Goal: Information Seeking & Learning: Check status

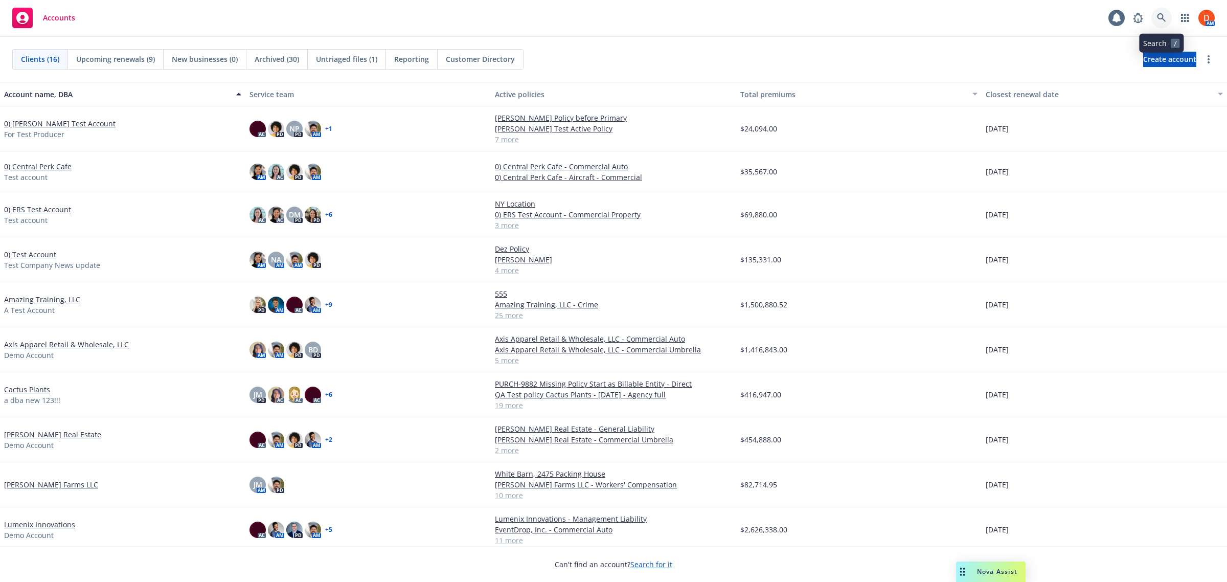
click at [1163, 14] on icon at bounding box center [1161, 17] width 9 height 9
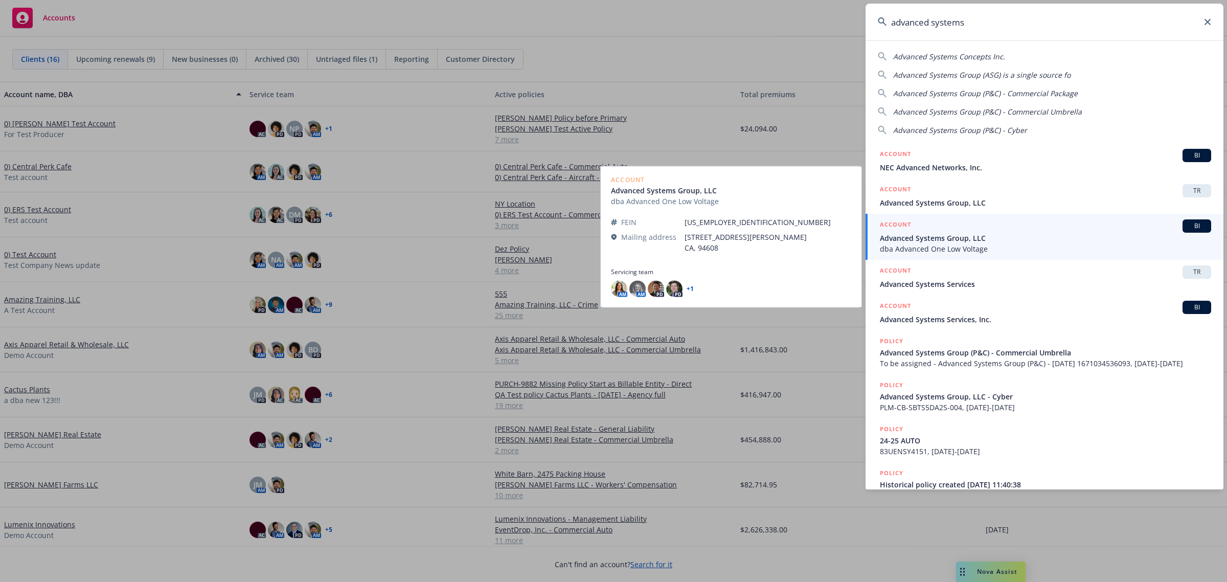
type input "advanced systems"
click at [1026, 243] on span "dba Advanced One Low Voltage" at bounding box center [1045, 248] width 331 height 11
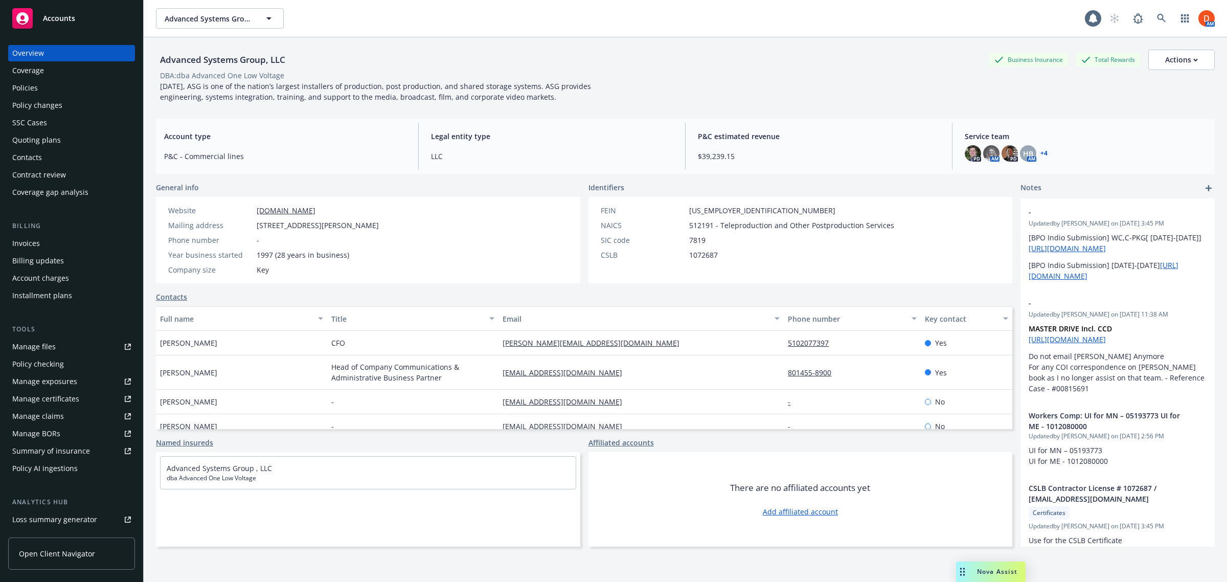
click at [78, 561] on link "Open Client Navigator" at bounding box center [71, 554] width 127 height 32
click at [1157, 16] on icon at bounding box center [1161, 18] width 9 height 9
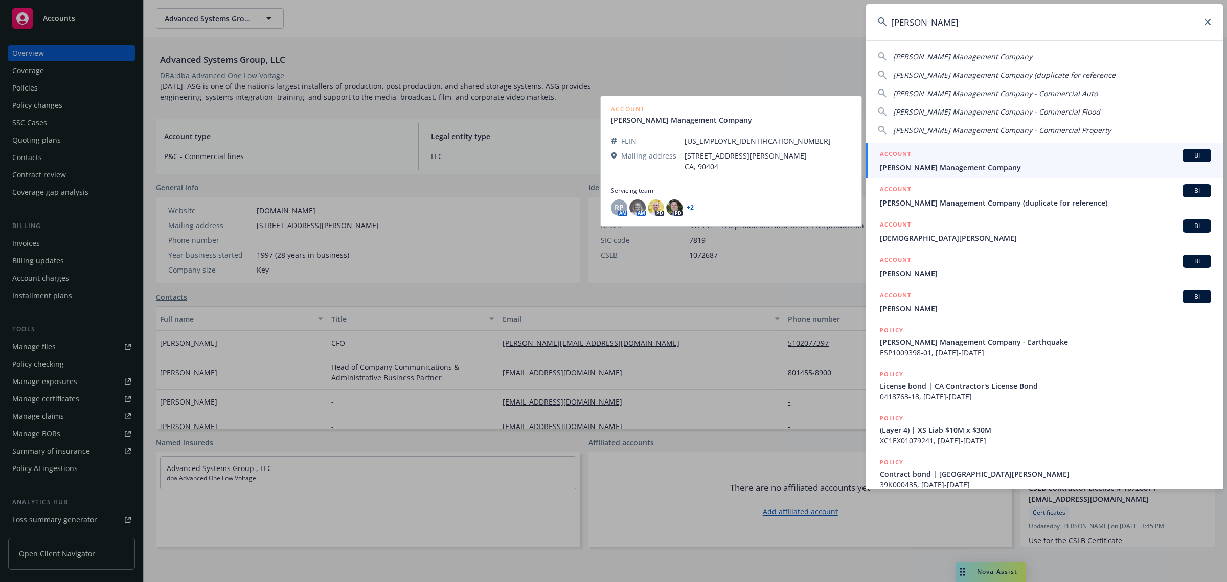
type input "karney"
click at [1015, 164] on span "Karney Management Company" at bounding box center [1045, 167] width 331 height 11
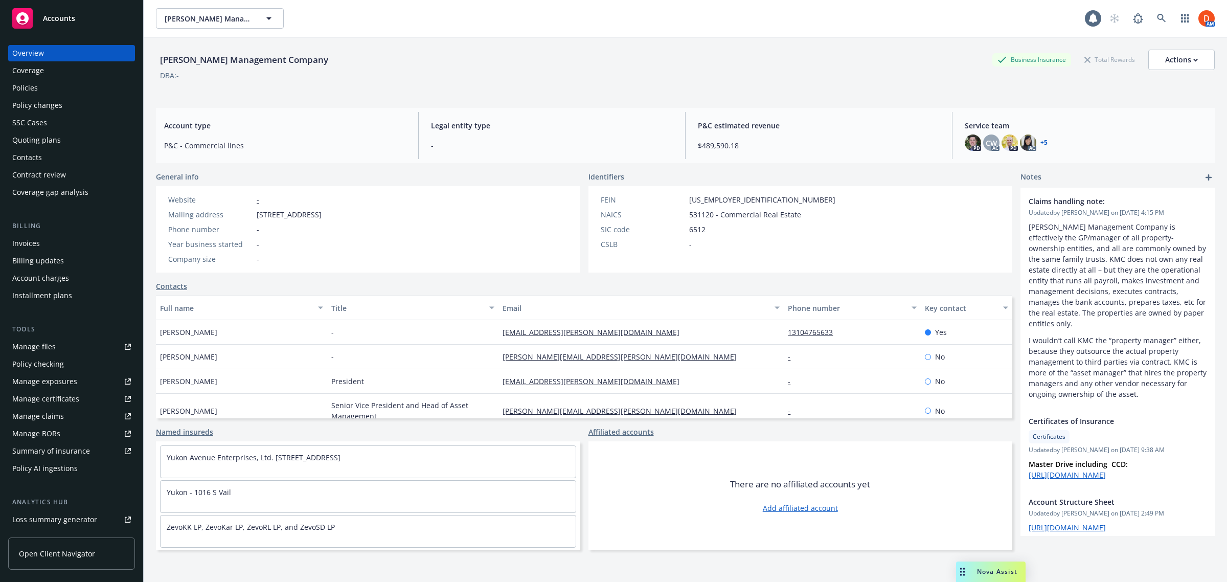
click at [90, 538] on link "Open Client Navigator" at bounding box center [71, 554] width 127 height 32
click at [1155, 23] on link at bounding box center [1162, 18] width 20 height 20
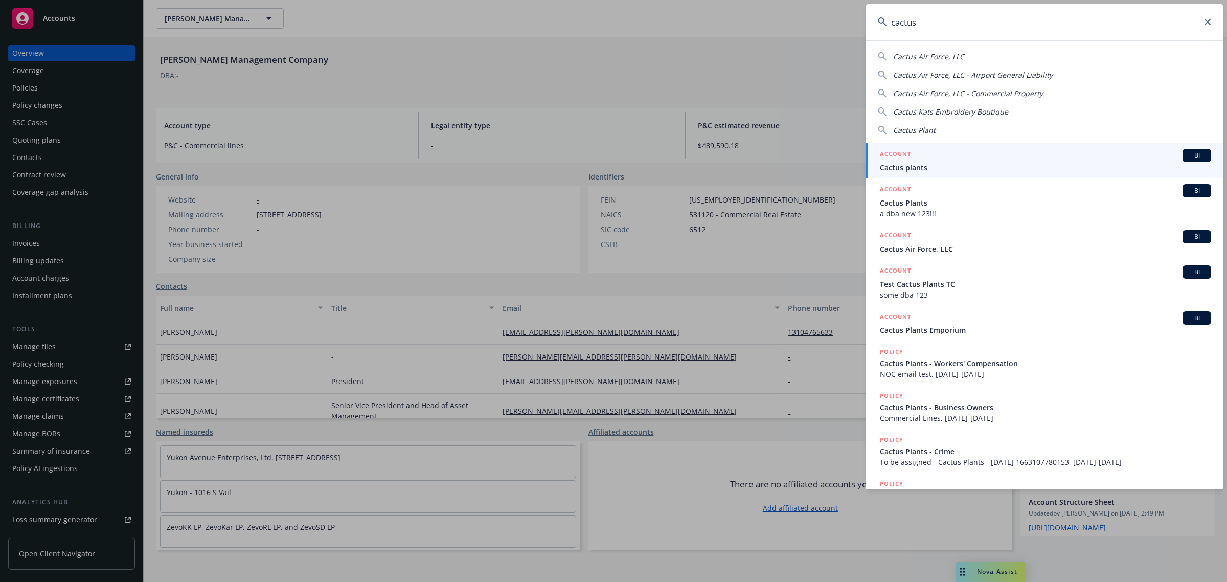
type input "cactus"
click at [950, 159] on div "ACCOUNT BI" at bounding box center [1045, 155] width 331 height 13
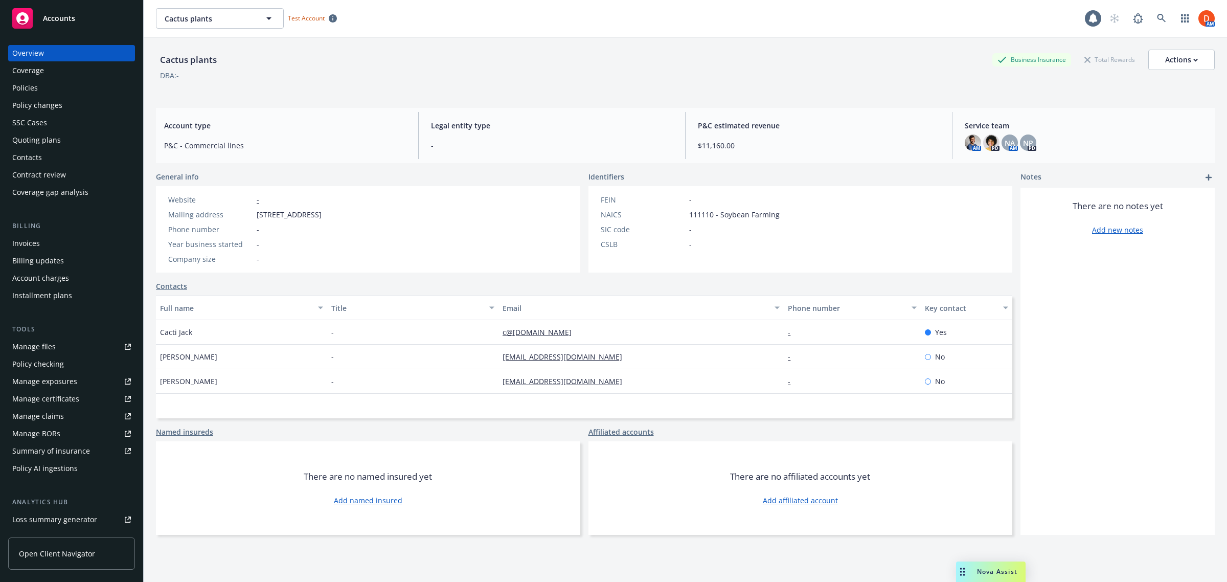
click at [79, 92] on div "Policies" at bounding box center [71, 88] width 119 height 16
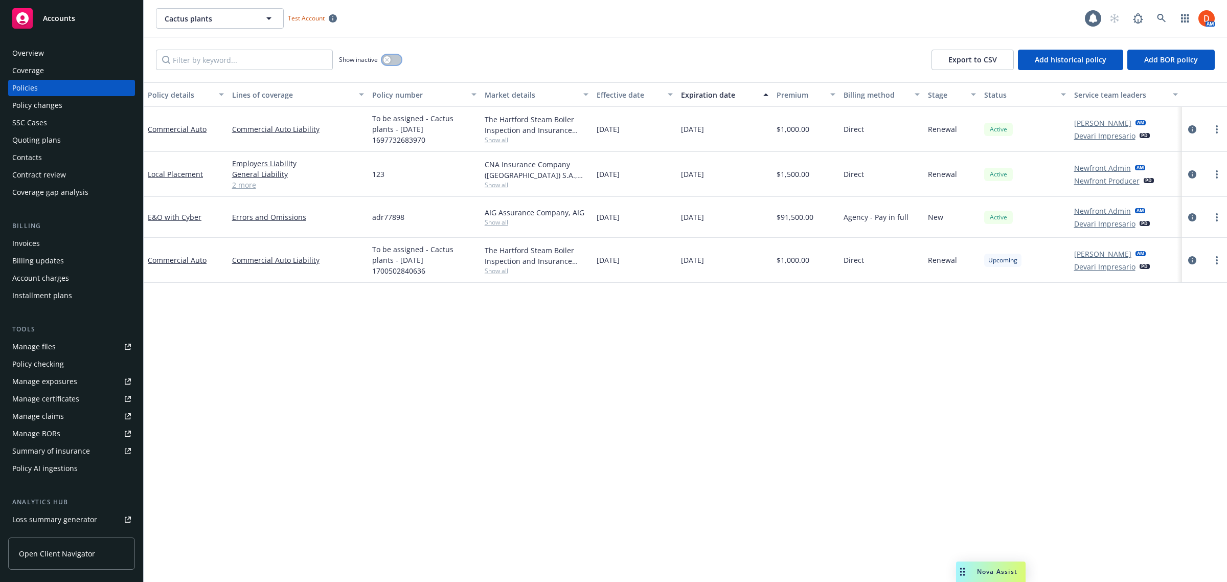
click at [391, 62] on button "button" at bounding box center [391, 60] width 19 height 10
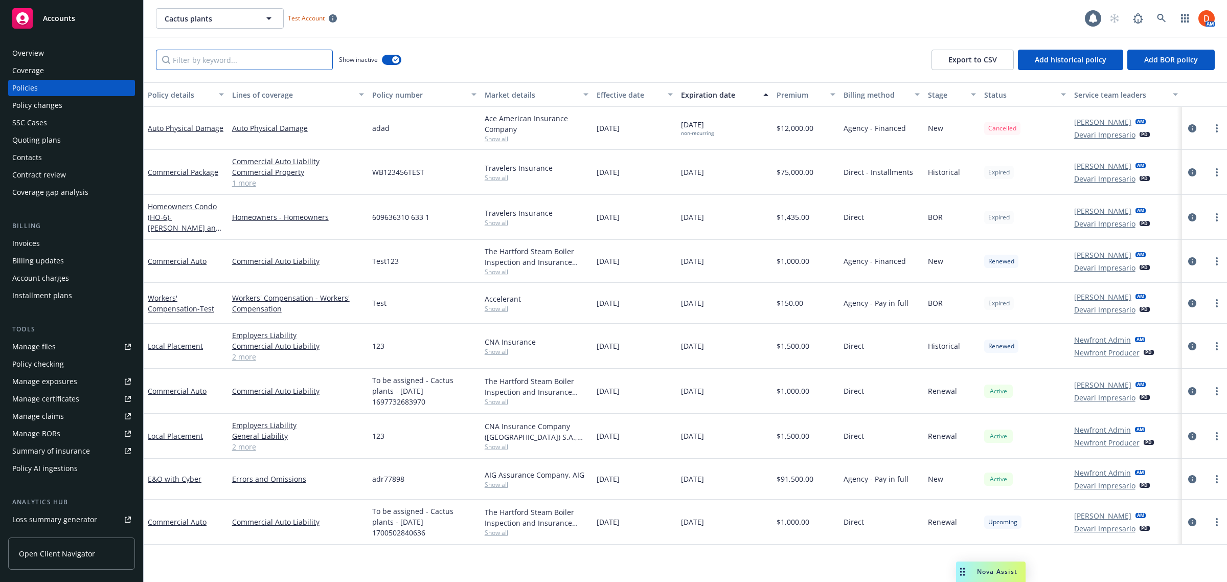
click at [254, 61] on input "Filter by keyword..." at bounding box center [244, 60] width 177 height 20
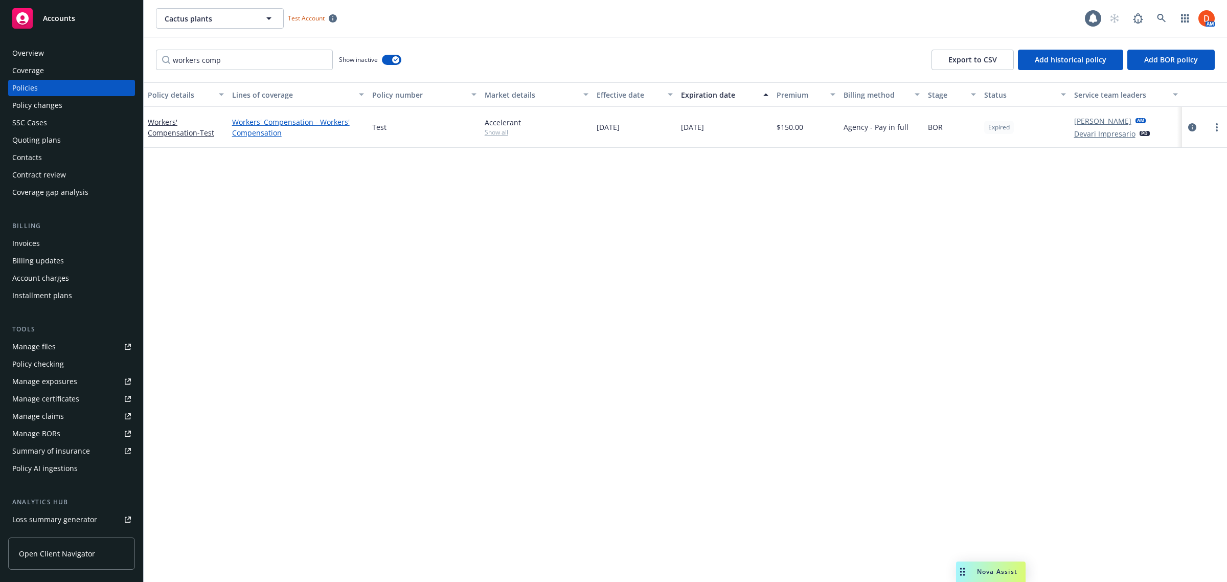
click at [260, 120] on link "Workers' Compensation - Workers' Compensation" at bounding box center [298, 127] width 132 height 21
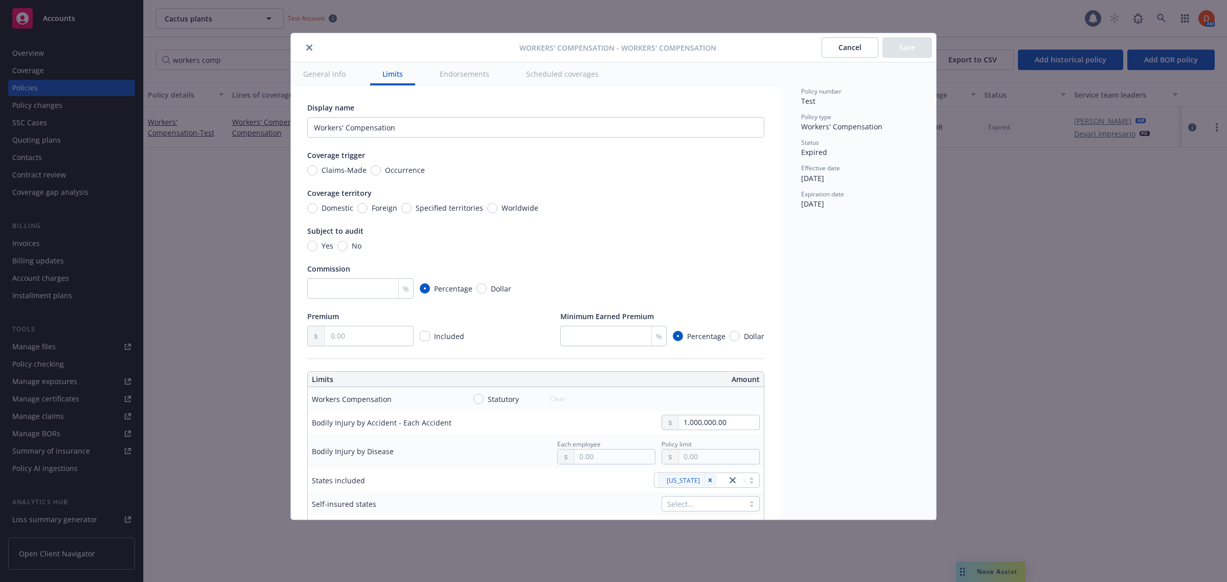
click at [310, 46] on icon "close" at bounding box center [309, 47] width 6 height 6
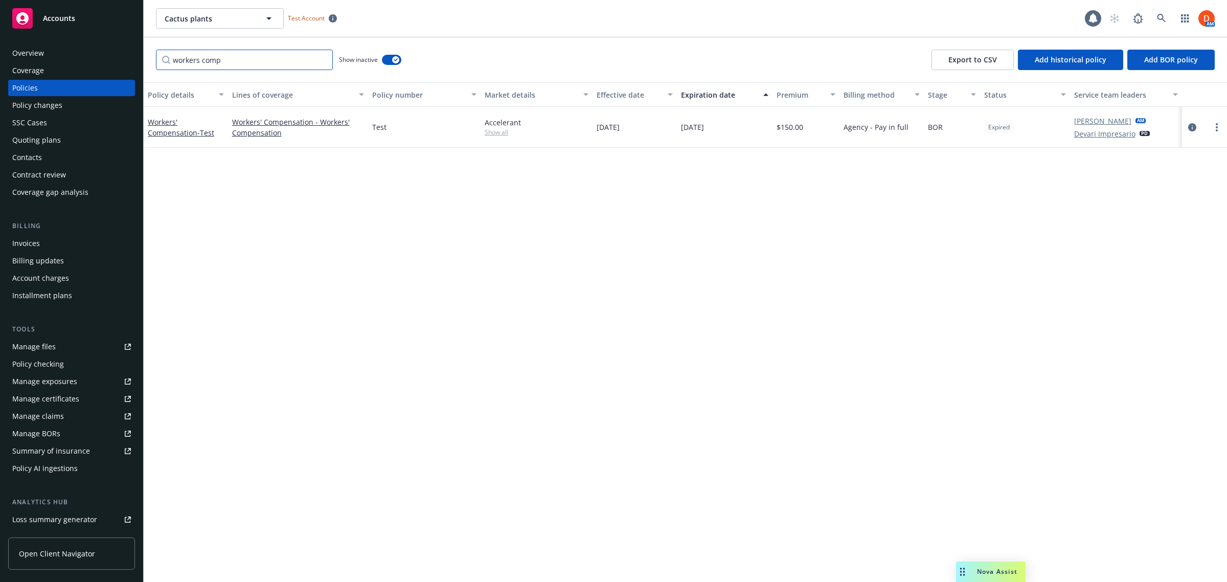
click at [229, 62] on input "workers comp" at bounding box center [244, 60] width 177 height 20
type input "worker"
click at [266, 18] on icon "button" at bounding box center [269, 18] width 12 height 12
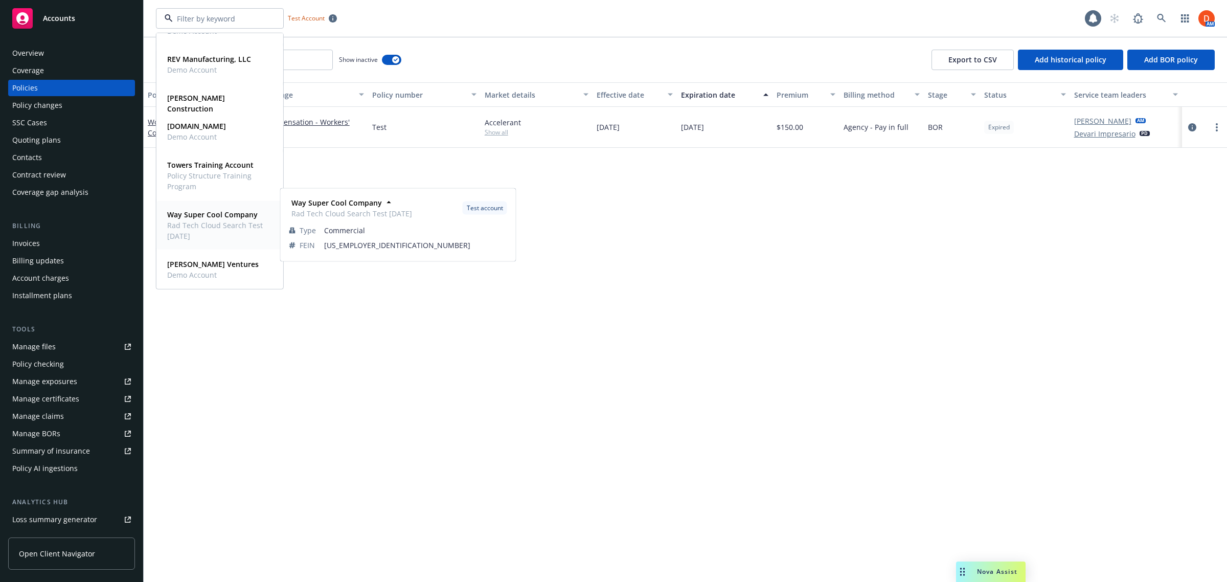
click at [208, 228] on span "Rad Tech Cloud Search Test Dec 5" at bounding box center [218, 230] width 103 height 21
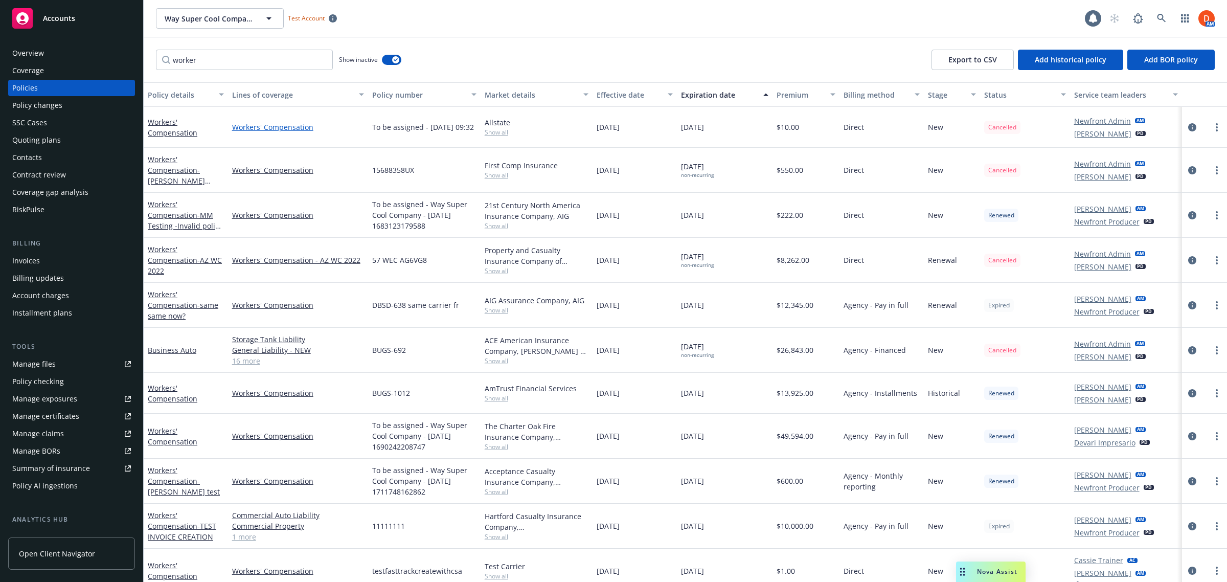
click at [270, 128] on link "Workers' Compensation" at bounding box center [298, 127] width 132 height 11
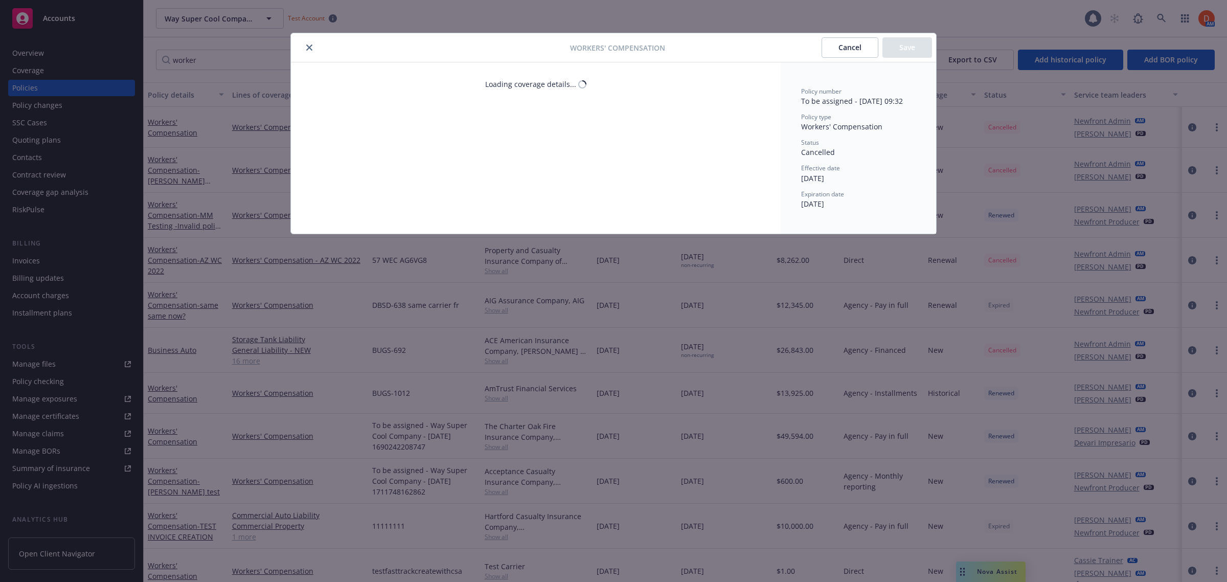
select select "NOT_APPLICABLE"
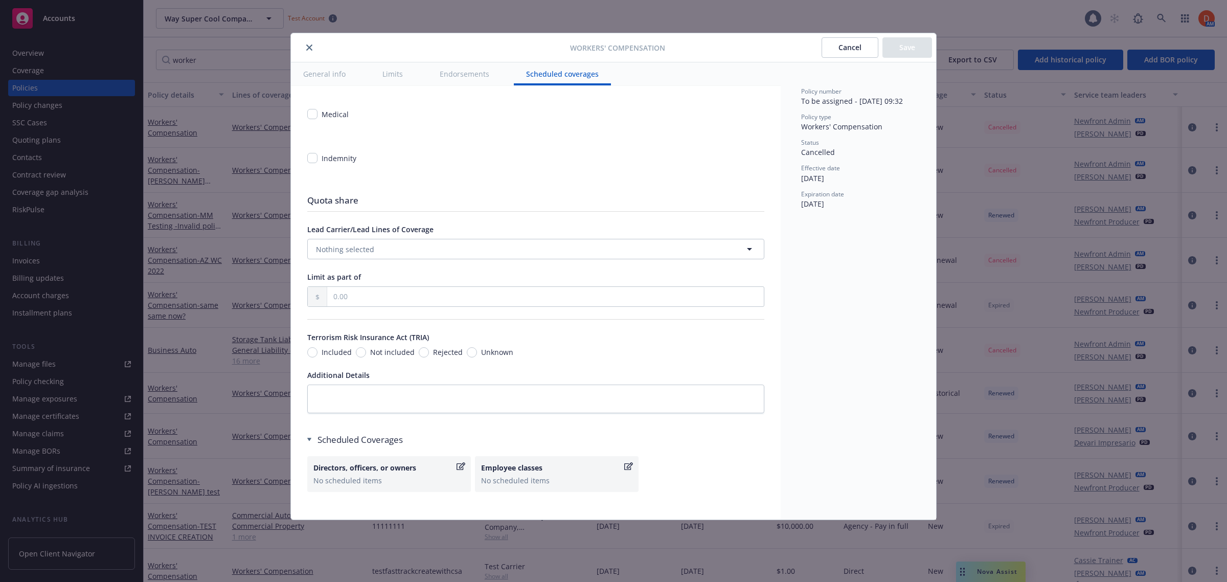
scroll to position [745, 0]
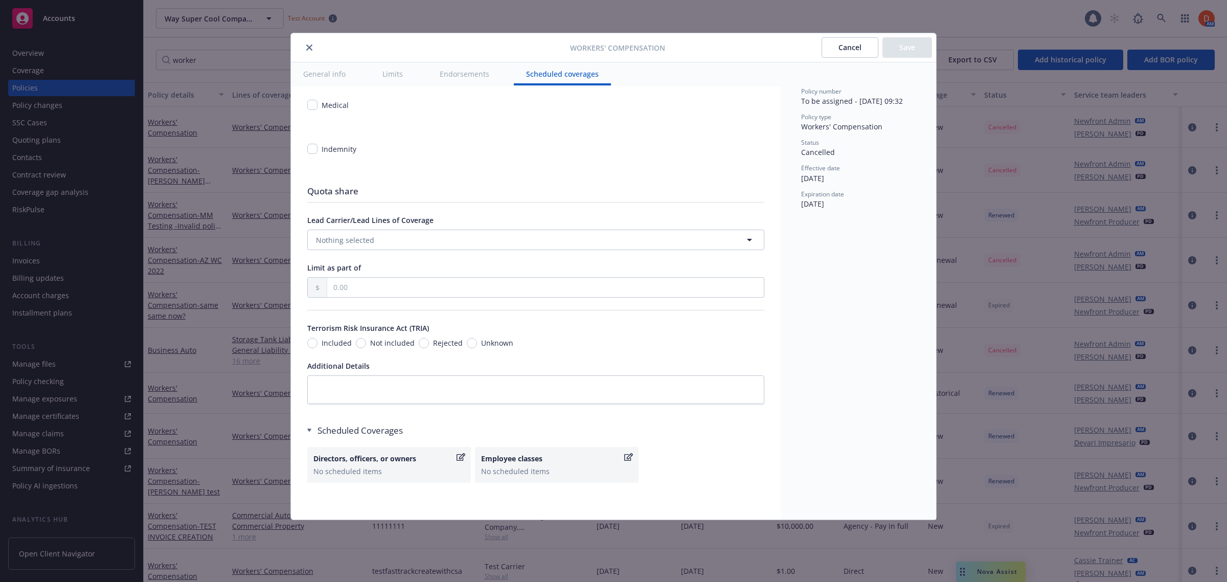
drag, startPoint x: 800, startPoint y: 102, endPoint x: 925, endPoint y: 105, distance: 124.3
click at [925, 105] on div "Policy number To be assigned - 2020-01-09 09:32 Policy type Workers' Compensati…" at bounding box center [858, 290] width 155 height 457
copy span "To be assigned - 2020-01-09 09:32"
click at [311, 46] on icon "close" at bounding box center [309, 47] width 6 height 6
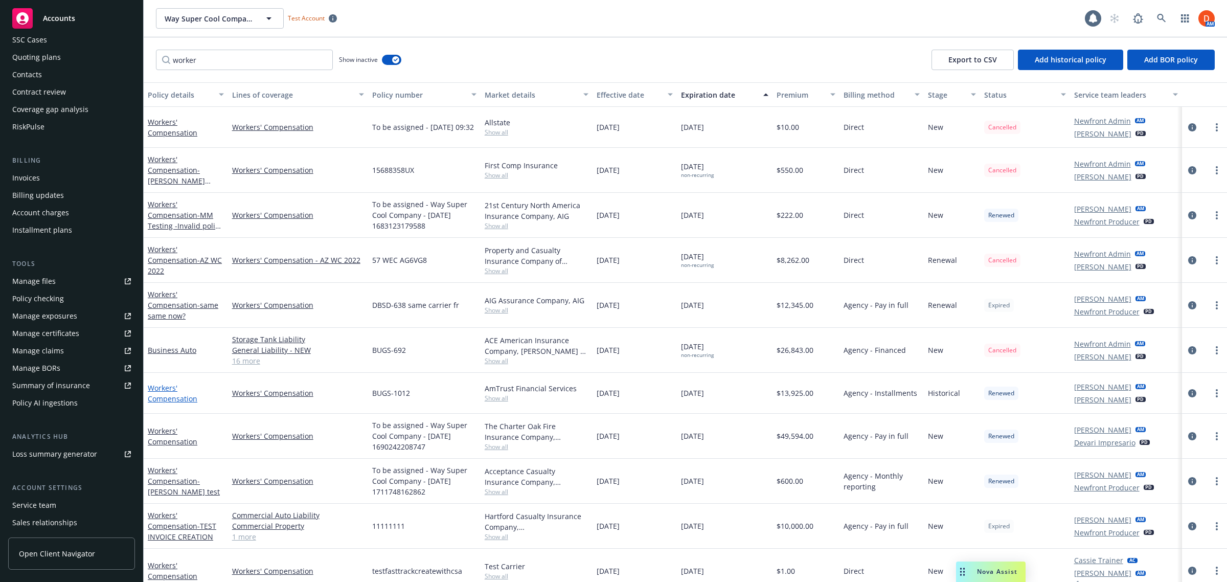
scroll to position [128, 0]
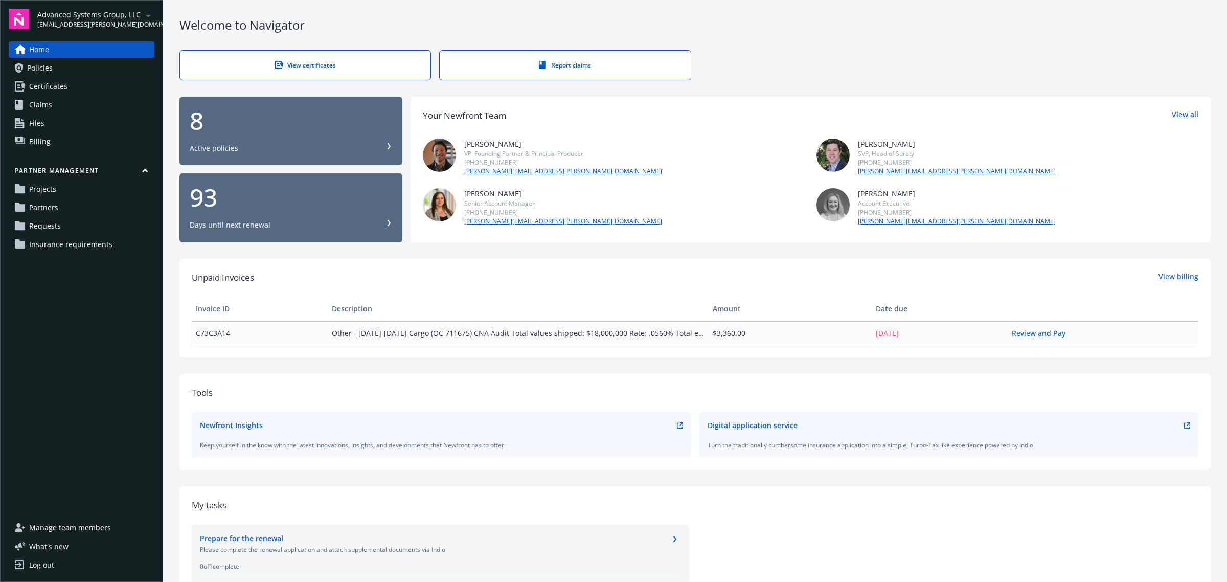
click at [76, 241] on span "Insurance requirements" at bounding box center [70, 244] width 83 height 16
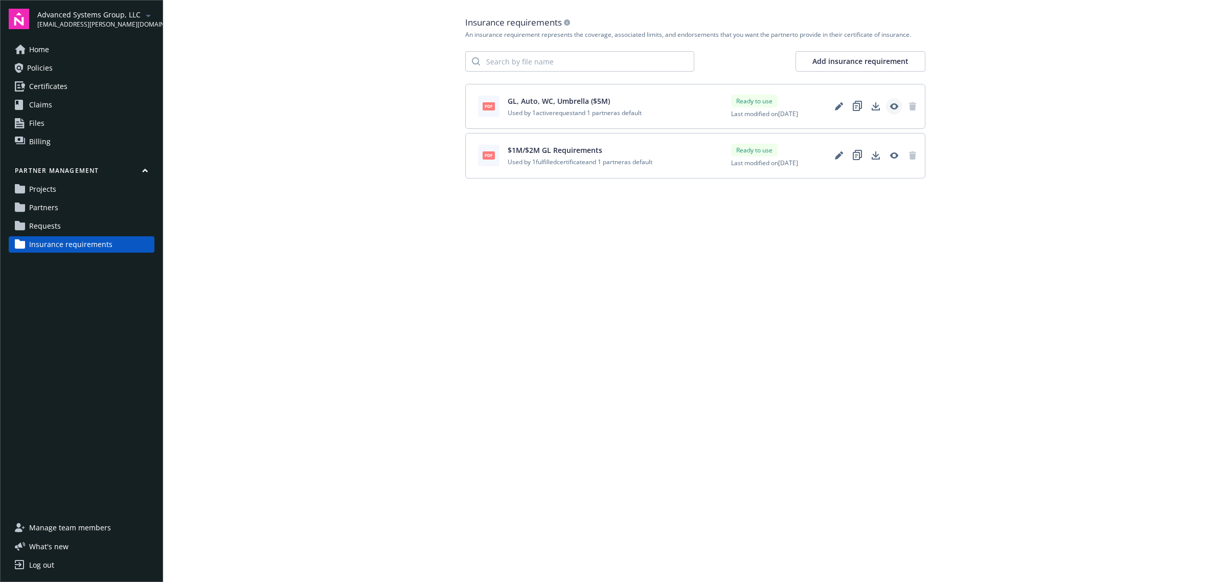
click at [893, 109] on icon "View" at bounding box center [894, 106] width 8 height 6
click at [836, 105] on icon "Edit" at bounding box center [839, 106] width 8 height 8
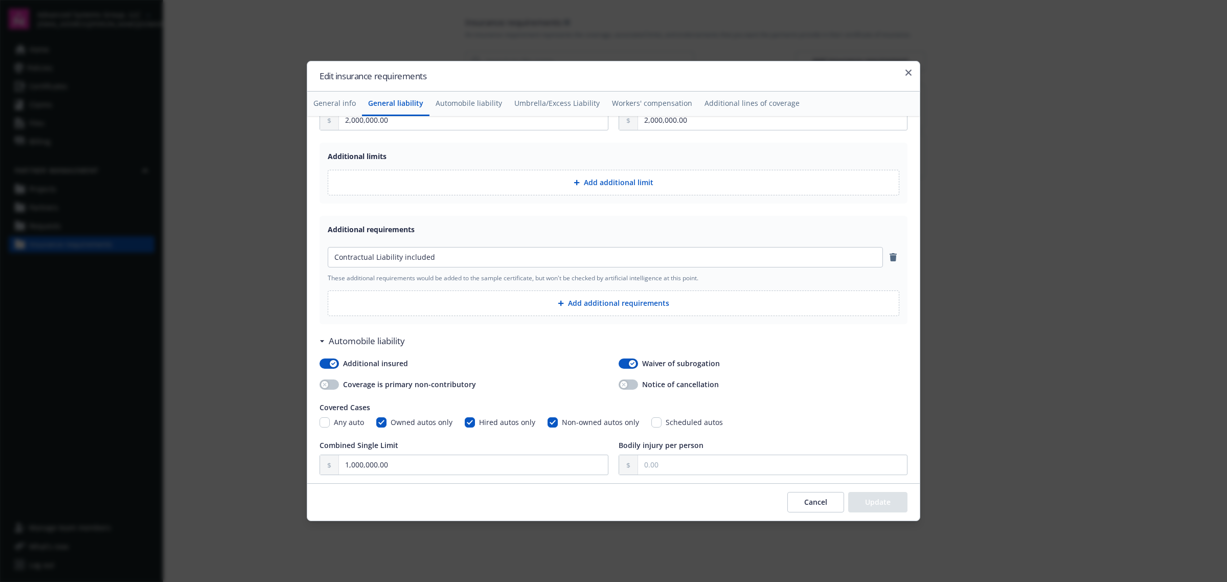
scroll to position [320, 0]
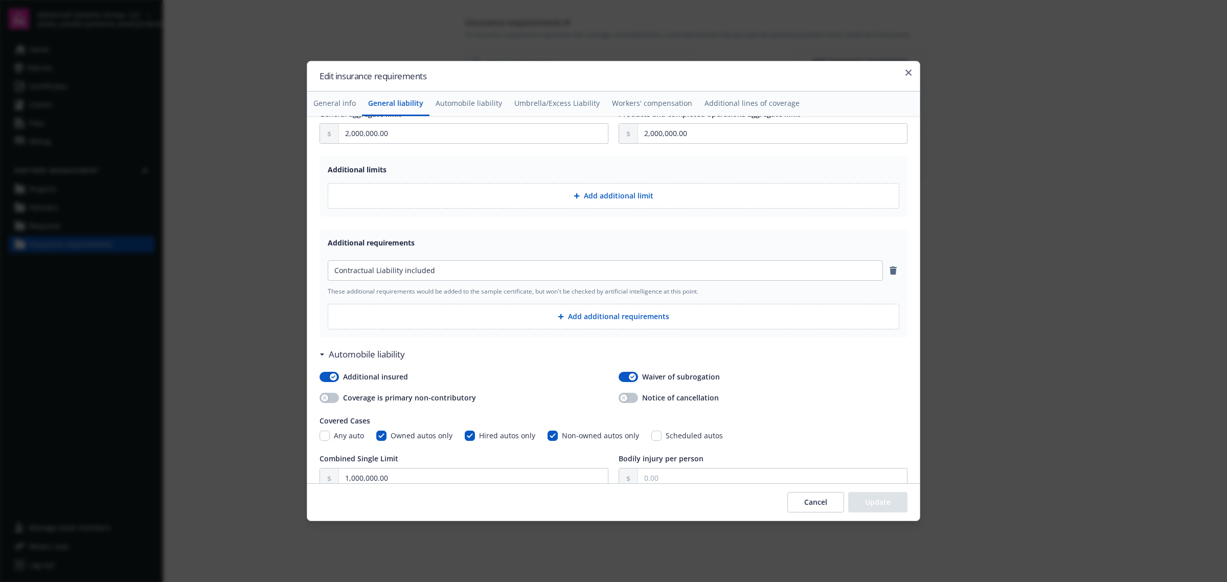
click at [906, 72] on icon "button" at bounding box center [909, 73] width 6 height 6
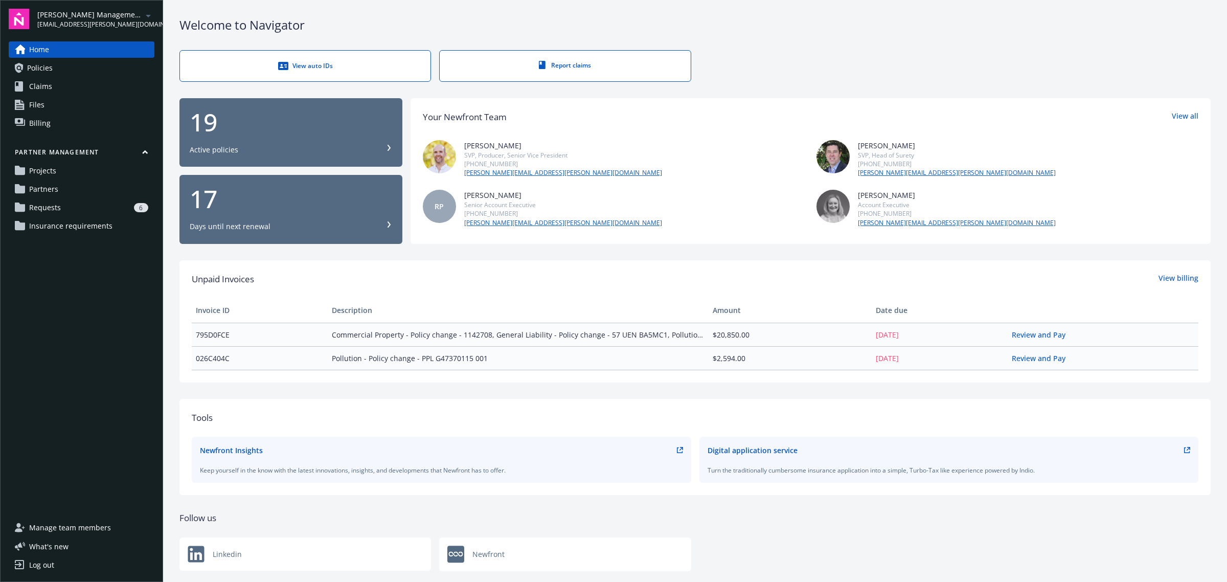
click at [98, 228] on span "Insurance requirements" at bounding box center [70, 226] width 83 height 16
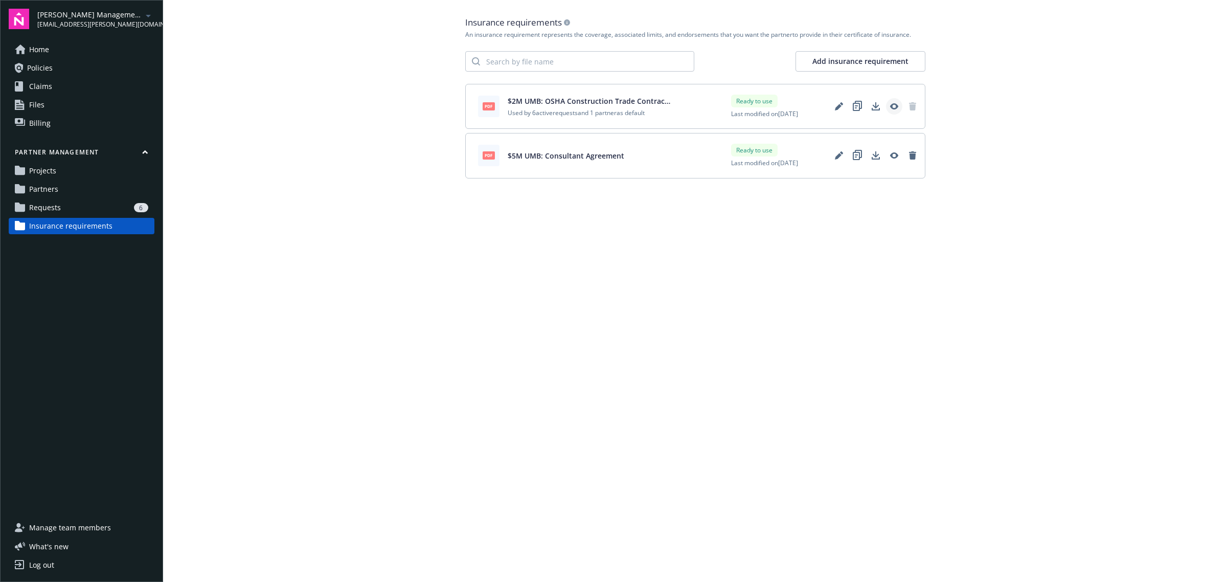
click at [888, 104] on link "View" at bounding box center [894, 106] width 16 height 16
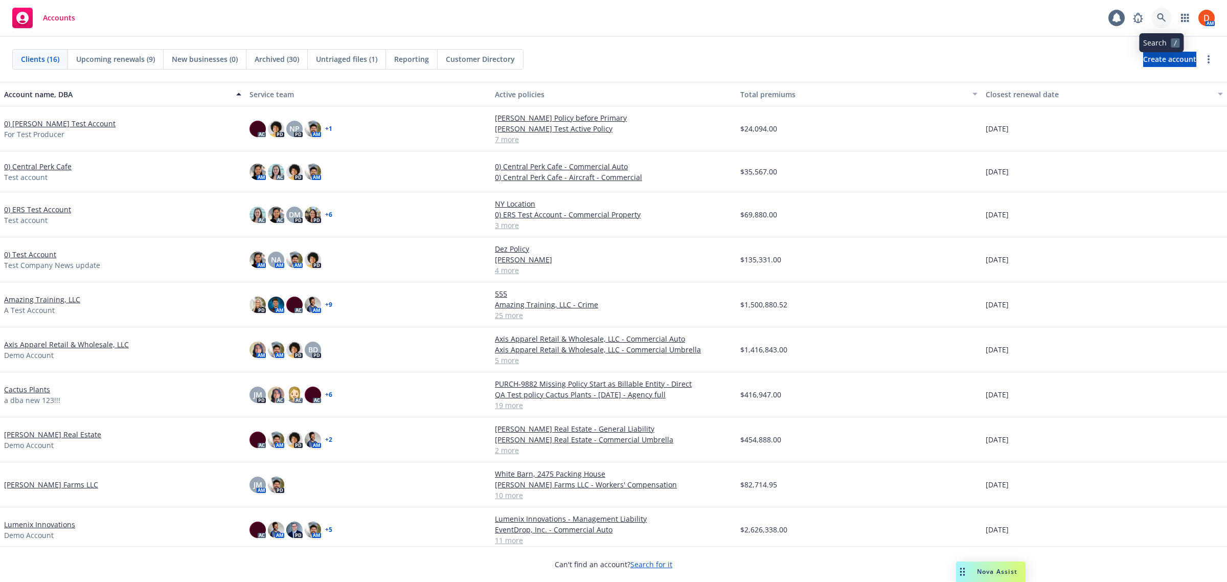
click at [1169, 22] on link at bounding box center [1162, 18] width 20 height 20
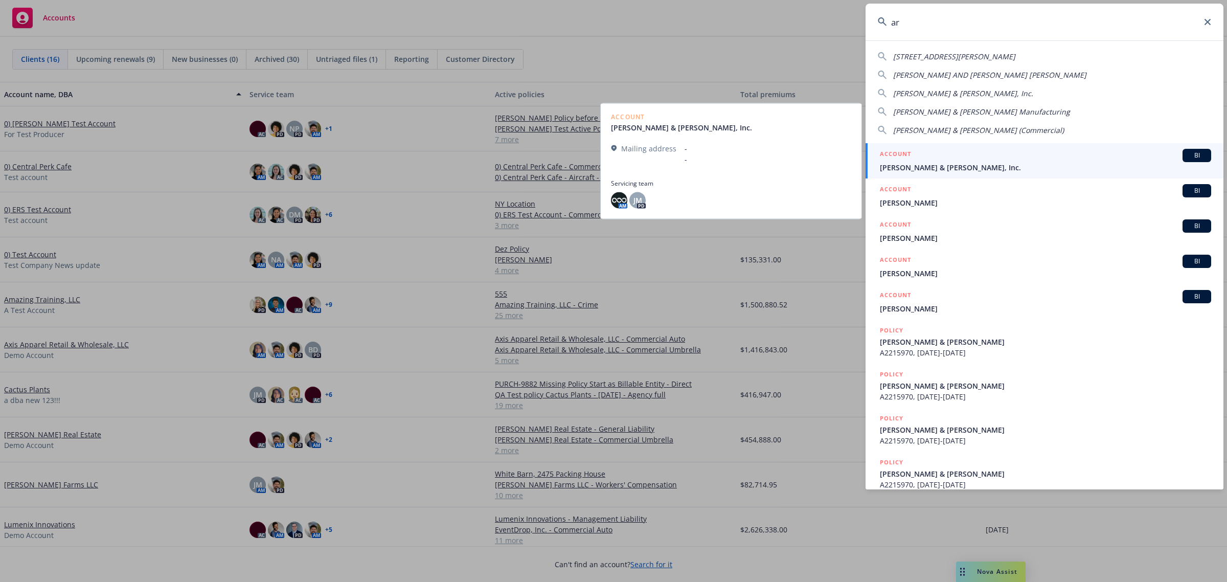
type input "a"
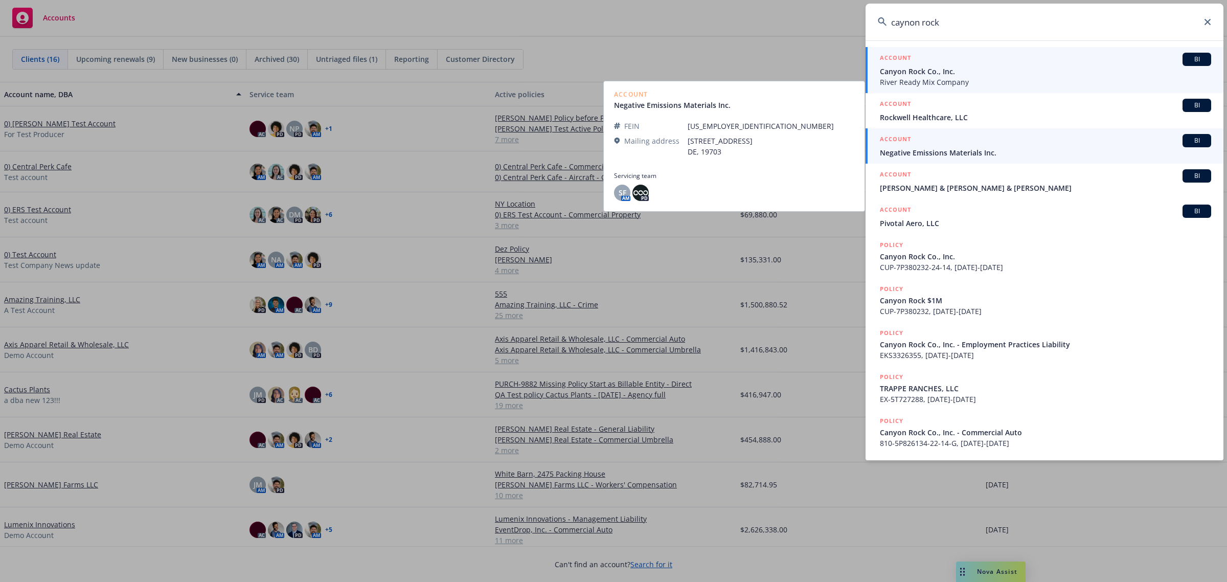
type input "caynon rock"
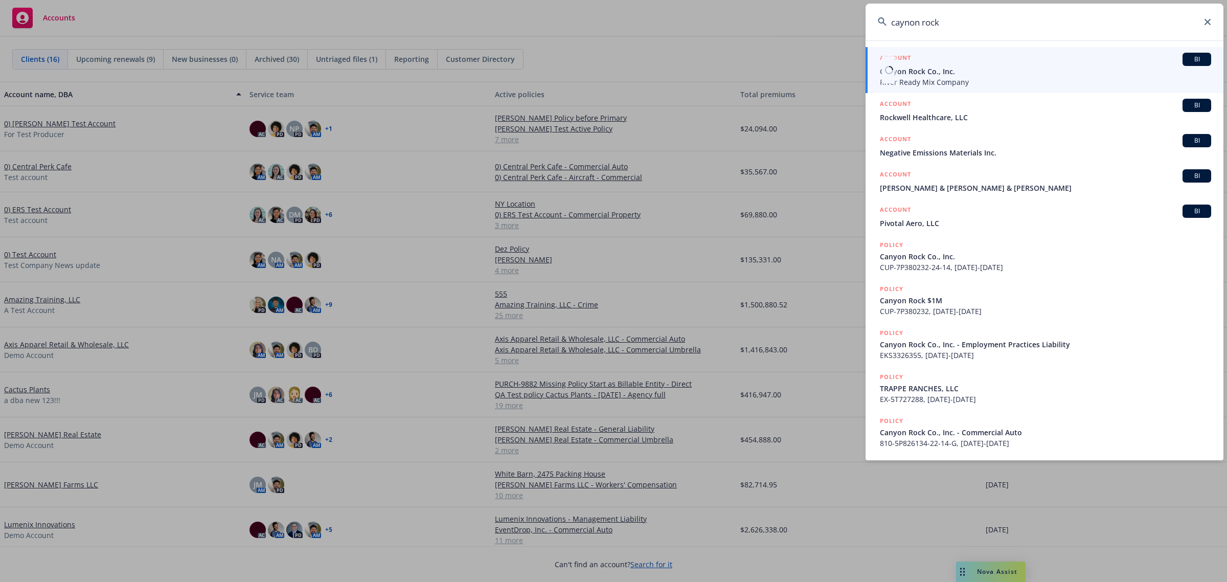
click at [985, 72] on span "Canyon Rock Co., Inc." at bounding box center [1045, 71] width 331 height 11
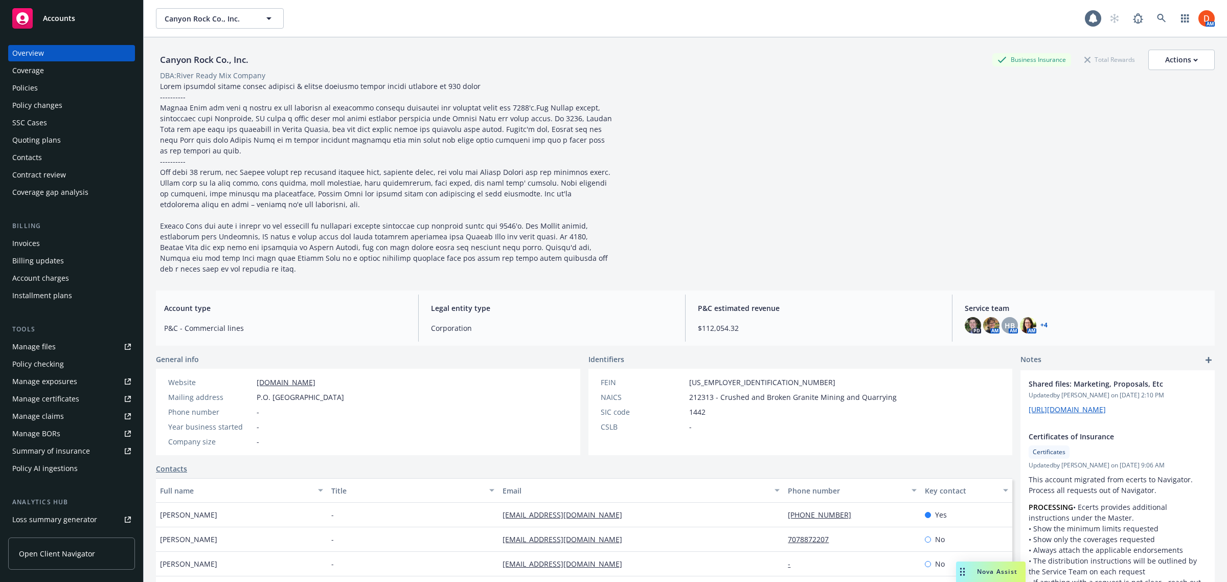
click at [46, 552] on span "Open Client Navigator" at bounding box center [57, 553] width 76 height 11
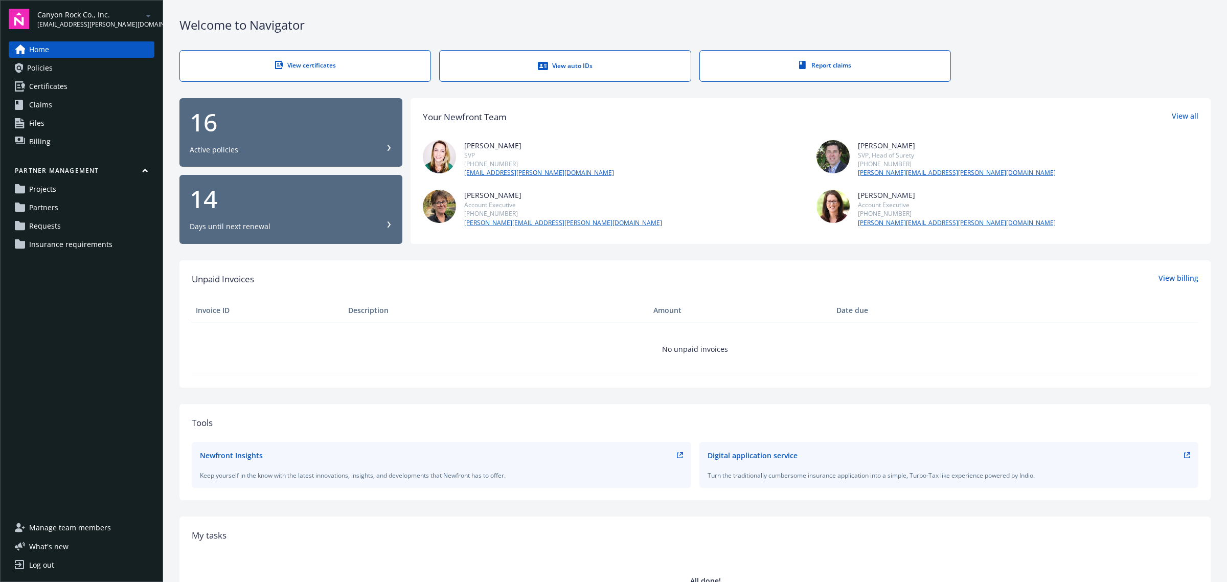
click at [74, 230] on link "Requests" at bounding box center [82, 226] width 146 height 16
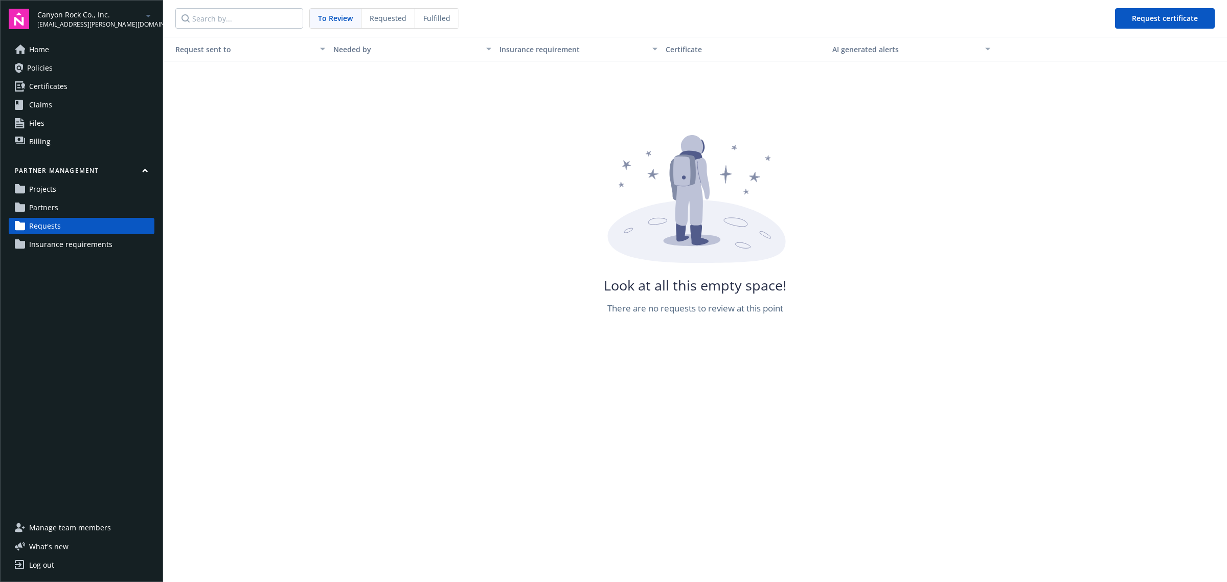
click at [422, 19] on div "Fulfilled" at bounding box center [436, 18] width 43 height 19
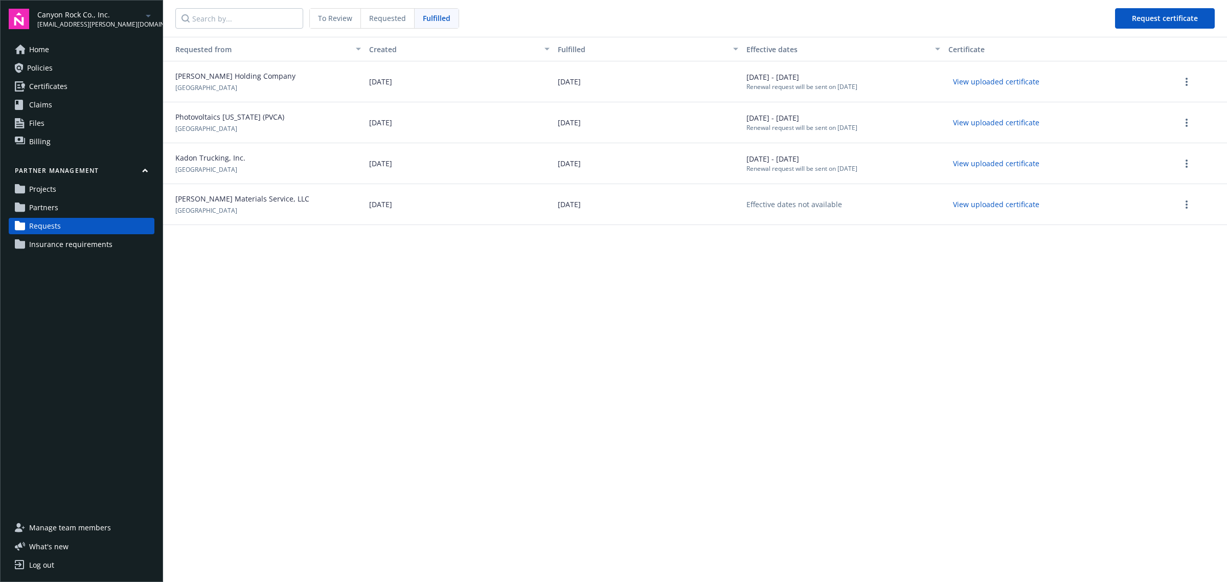
click at [985, 205] on button "View uploaded certificate" at bounding box center [997, 204] width 96 height 16
click at [54, 188] on span "Projects" at bounding box center [42, 189] width 27 height 16
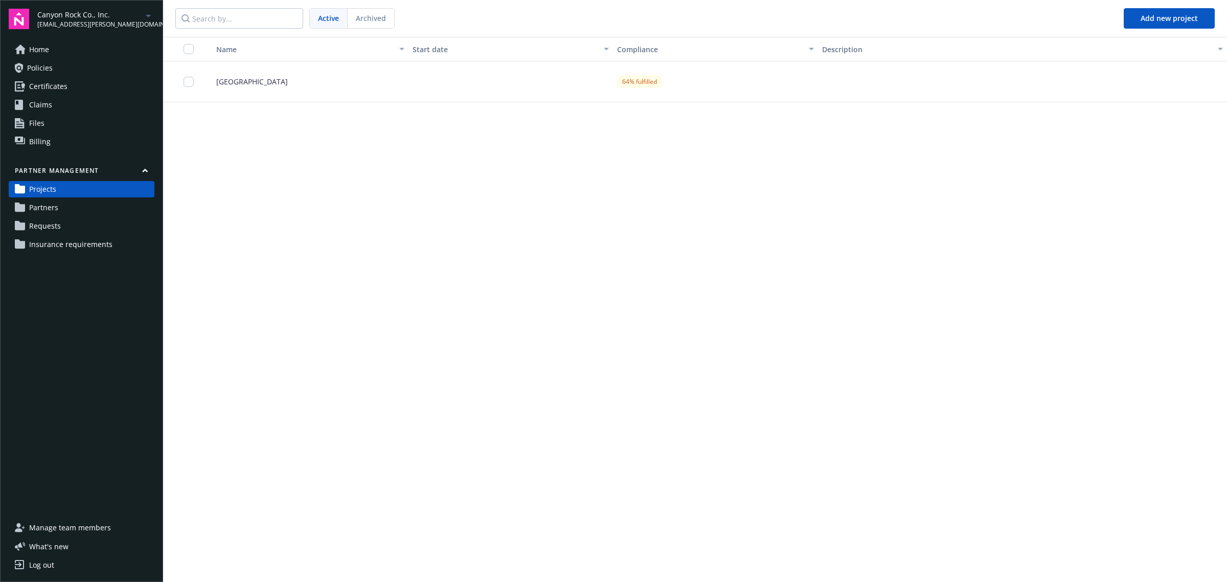
click at [271, 82] on span "[GEOGRAPHIC_DATA]" at bounding box center [248, 81] width 80 height 11
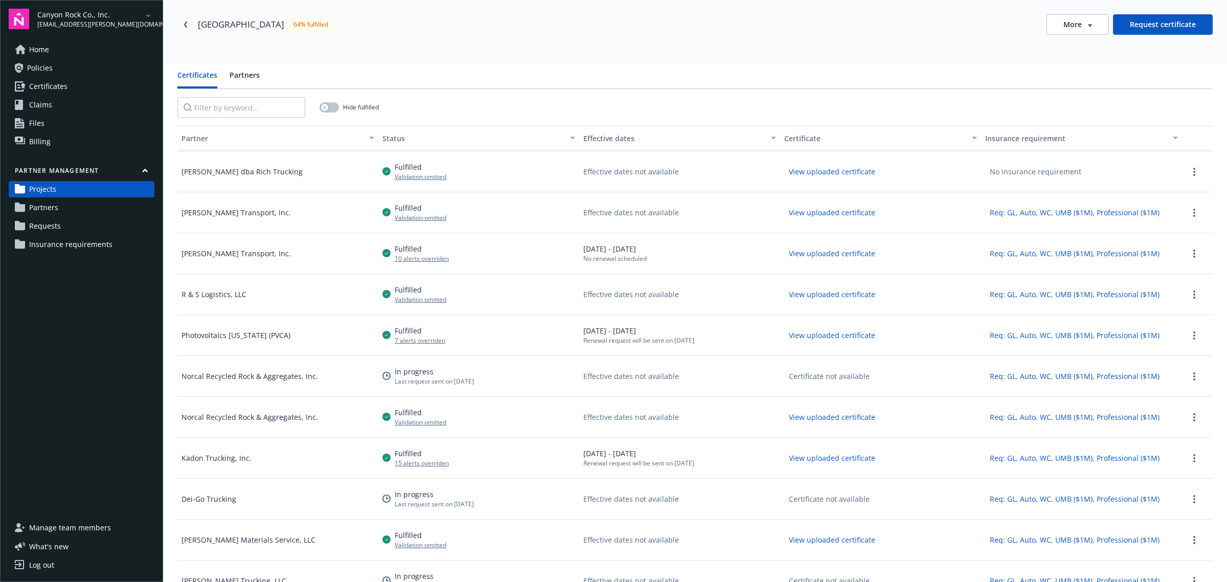
scroll to position [52, 0]
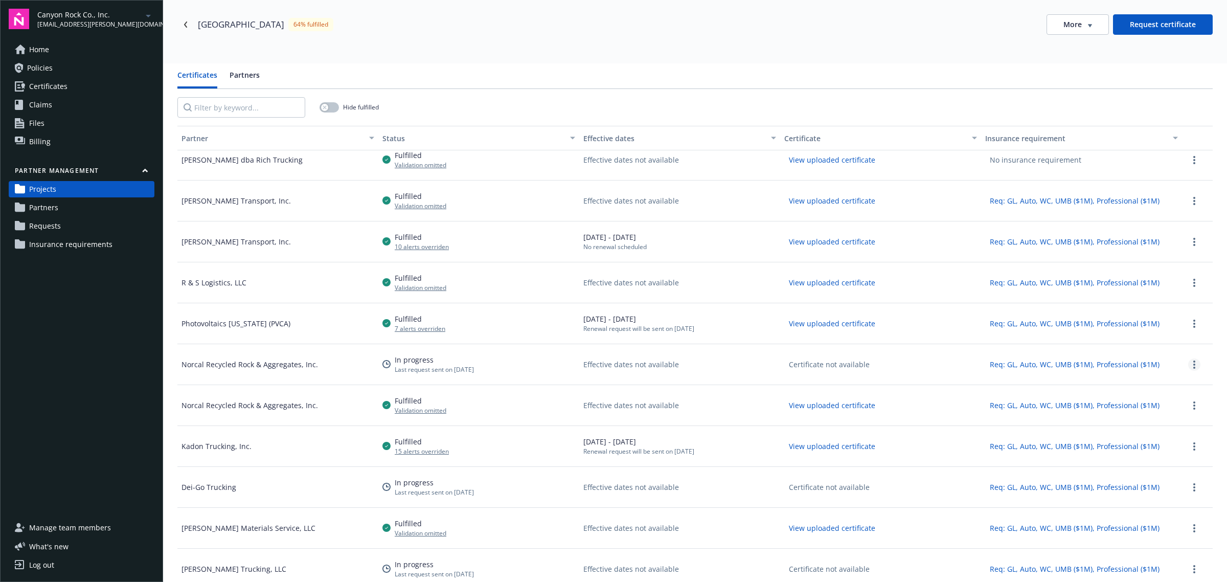
click at [1189, 362] on link "more" at bounding box center [1195, 365] width 12 height 12
click at [706, 364] on div "Effective dates not available" at bounding box center [679, 364] width 201 height 41
click at [835, 409] on button "View uploaded certificate" at bounding box center [833, 405] width 96 height 16
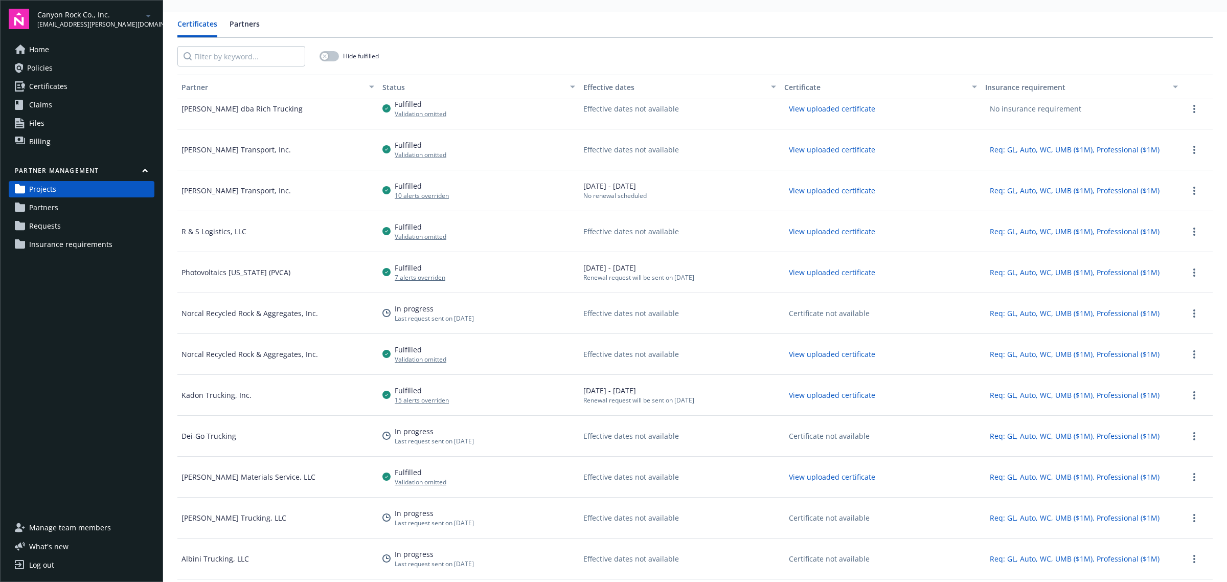
scroll to position [88, 0]
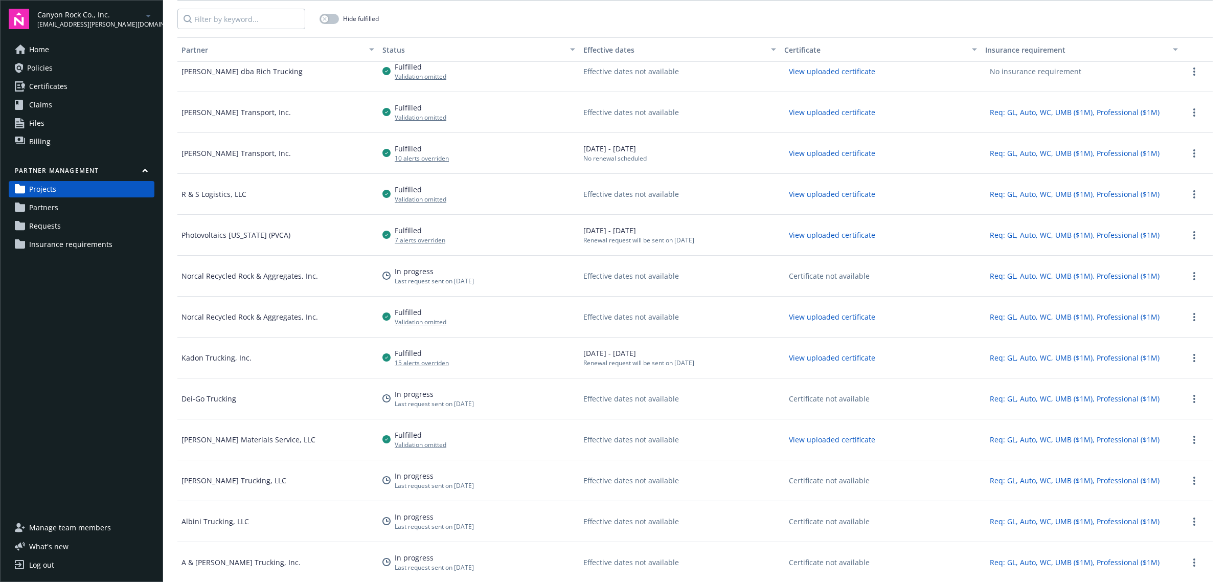
click at [75, 224] on link "Requests" at bounding box center [82, 226] width 146 height 16
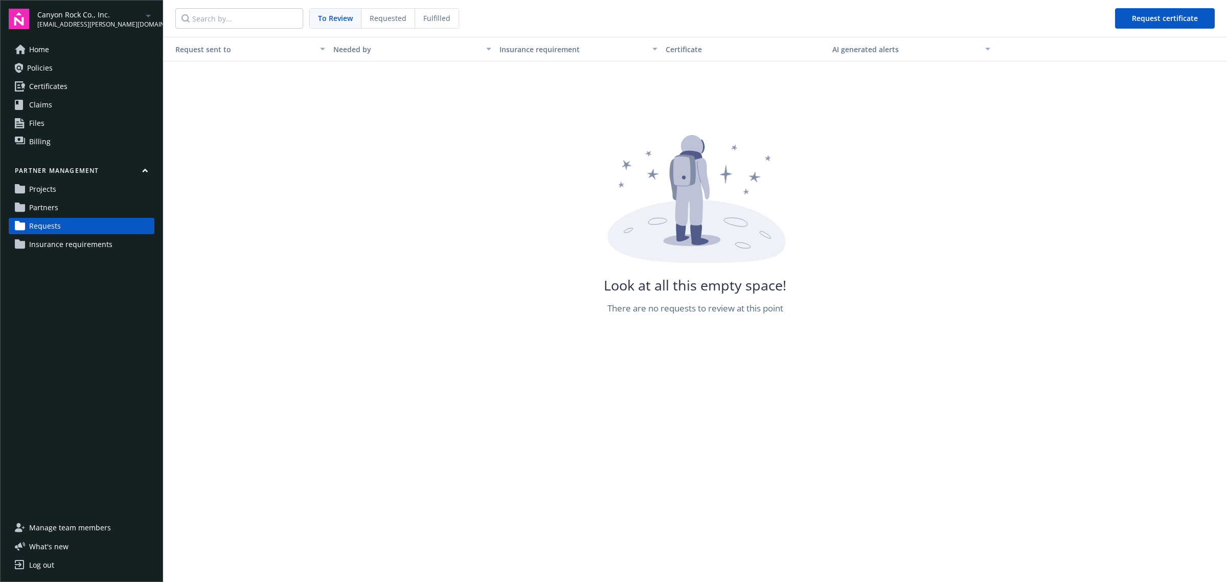
click at [437, 18] on span "Fulfilled" at bounding box center [436, 18] width 27 height 11
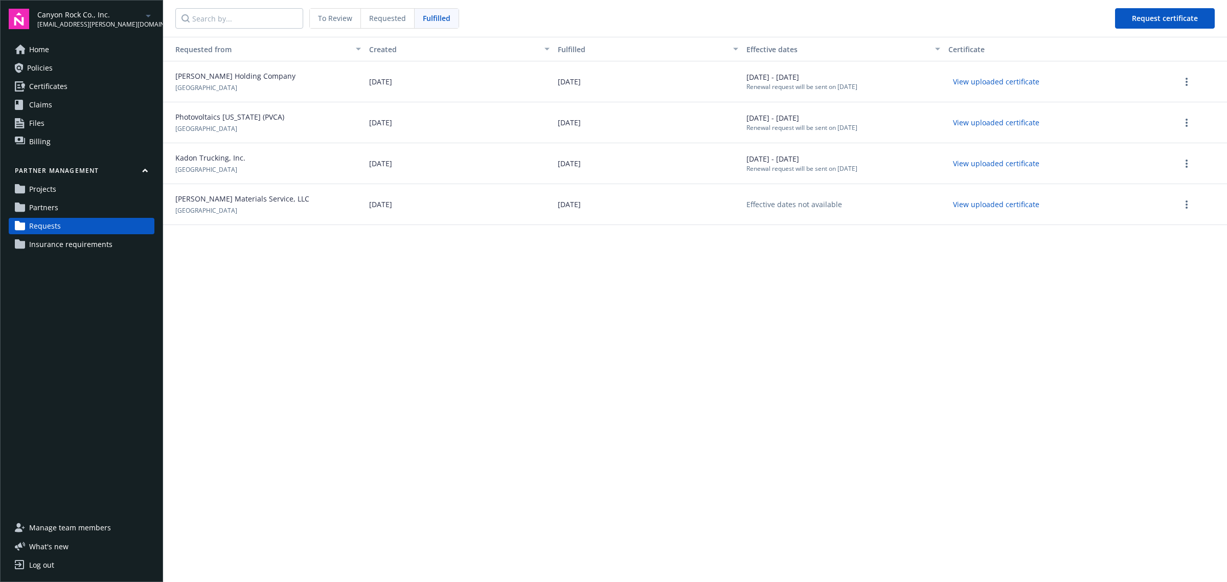
click at [105, 208] on link "Partners" at bounding box center [82, 207] width 146 height 16
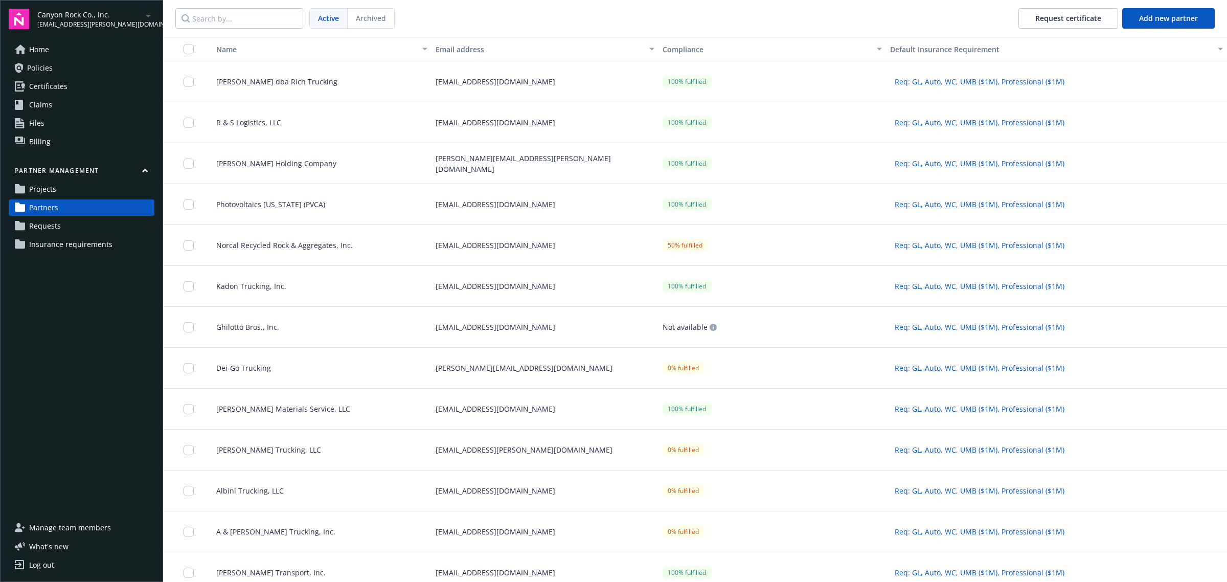
click at [100, 190] on link "Projects" at bounding box center [82, 189] width 146 height 16
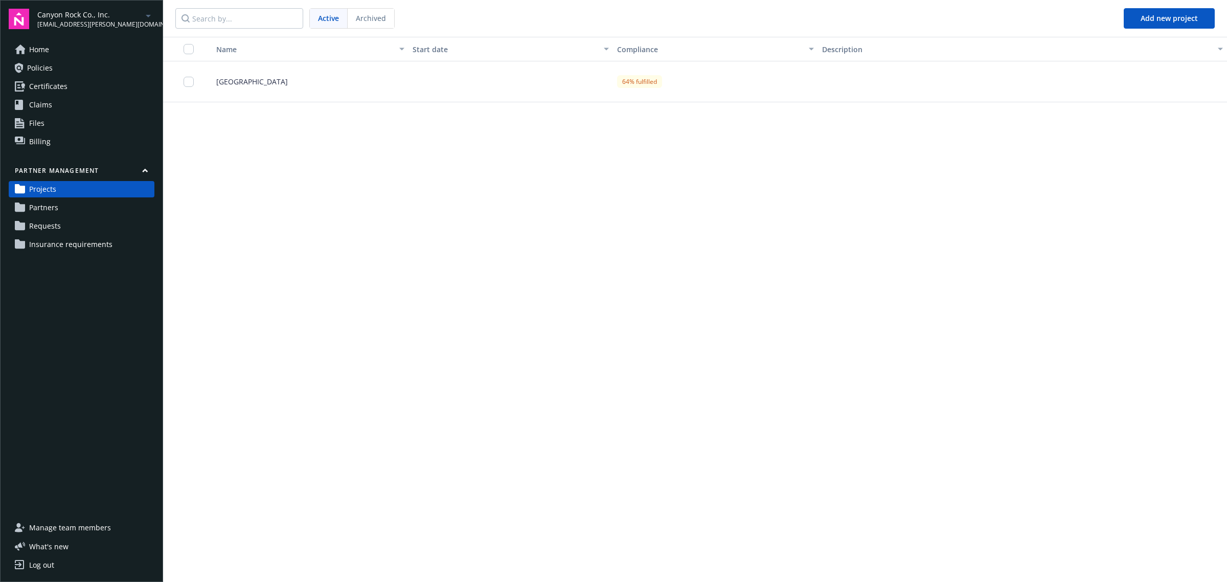
click at [250, 80] on span "[GEOGRAPHIC_DATA]" at bounding box center [248, 81] width 80 height 11
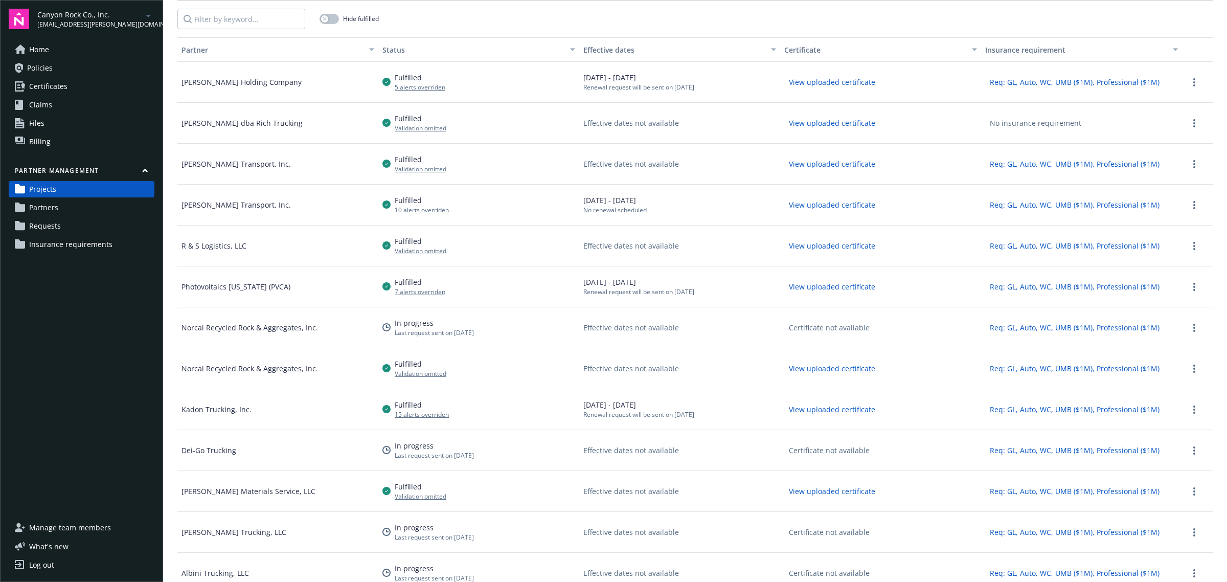
click at [391, 44] on div "Status" at bounding box center [474, 49] width 182 height 11
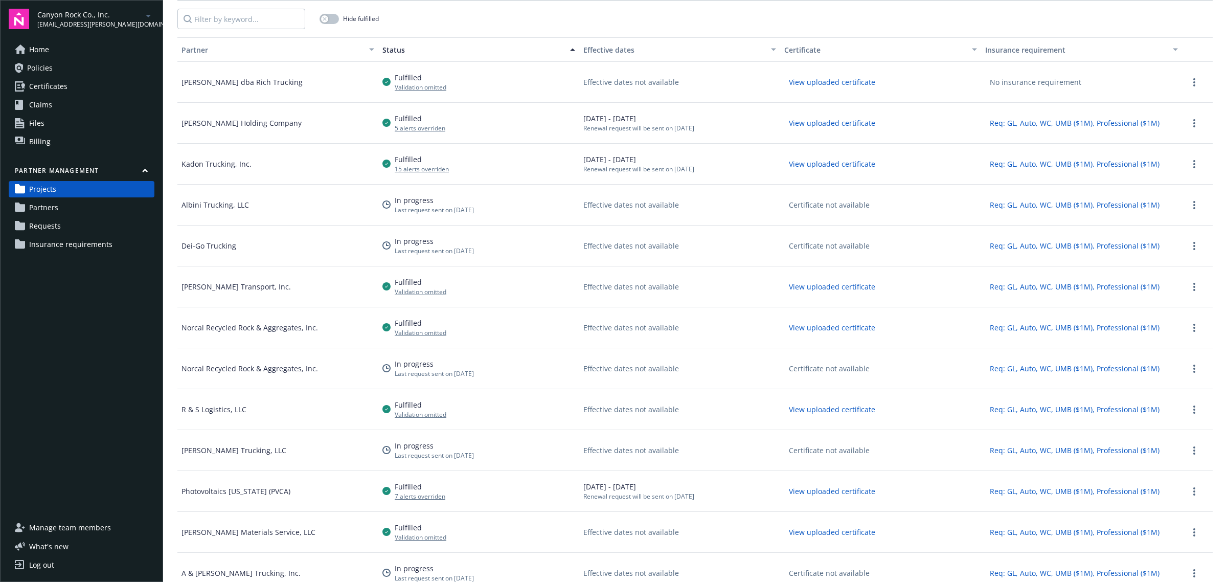
click at [389, 42] on button "Status" at bounding box center [478, 49] width 201 height 25
click at [106, 533] on span "Manage team members" at bounding box center [70, 528] width 82 height 16
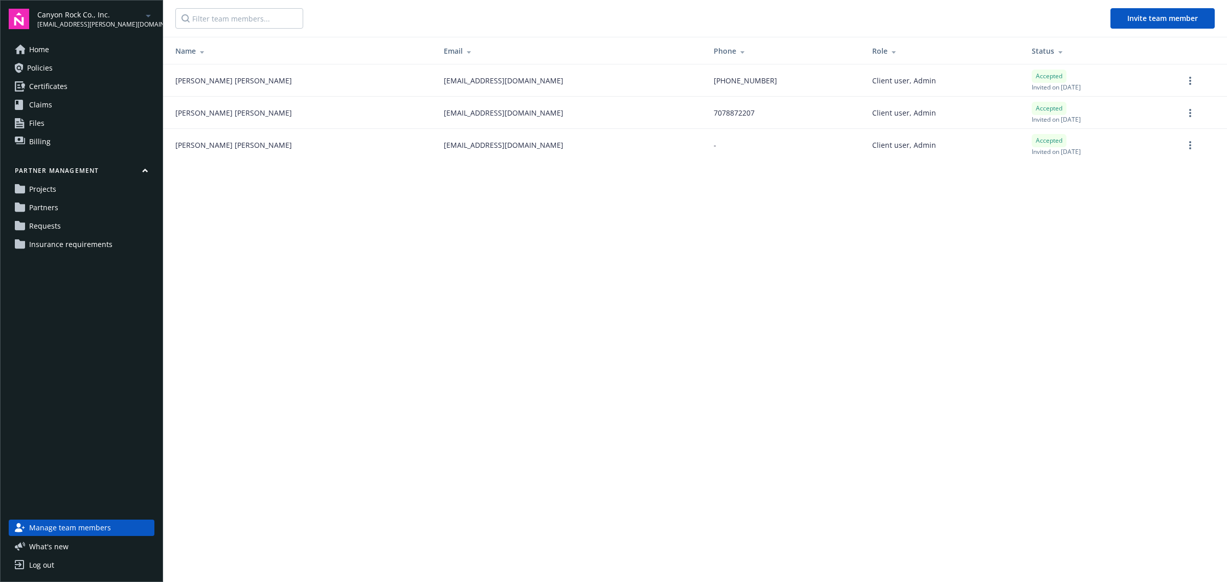
click at [90, 206] on link "Partners" at bounding box center [82, 207] width 146 height 16
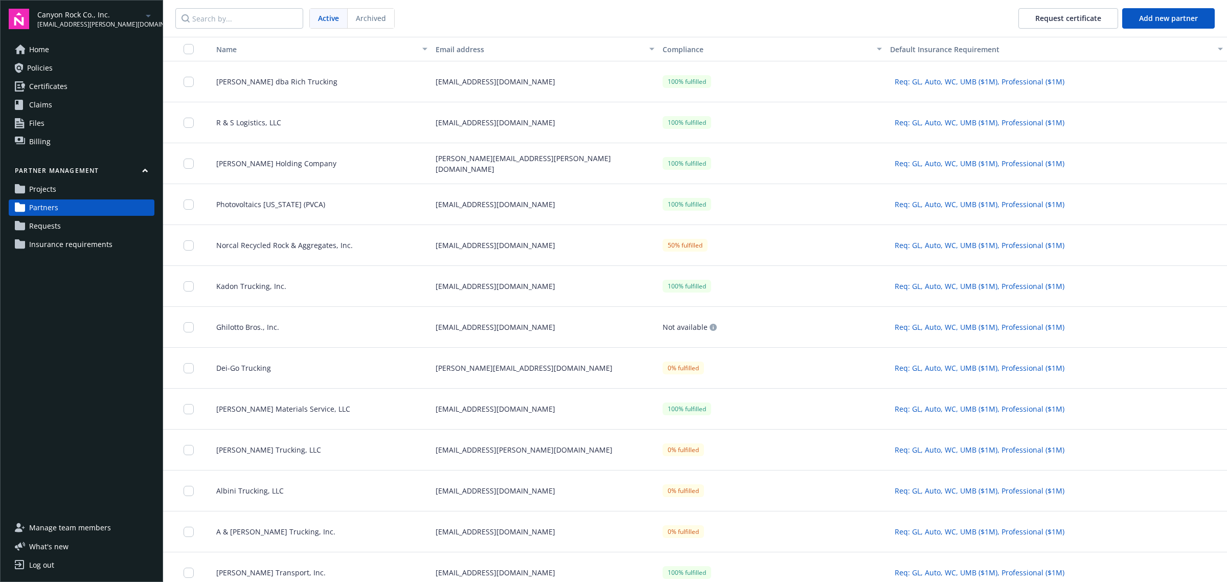
click at [85, 191] on link "Projects" at bounding box center [82, 189] width 146 height 16
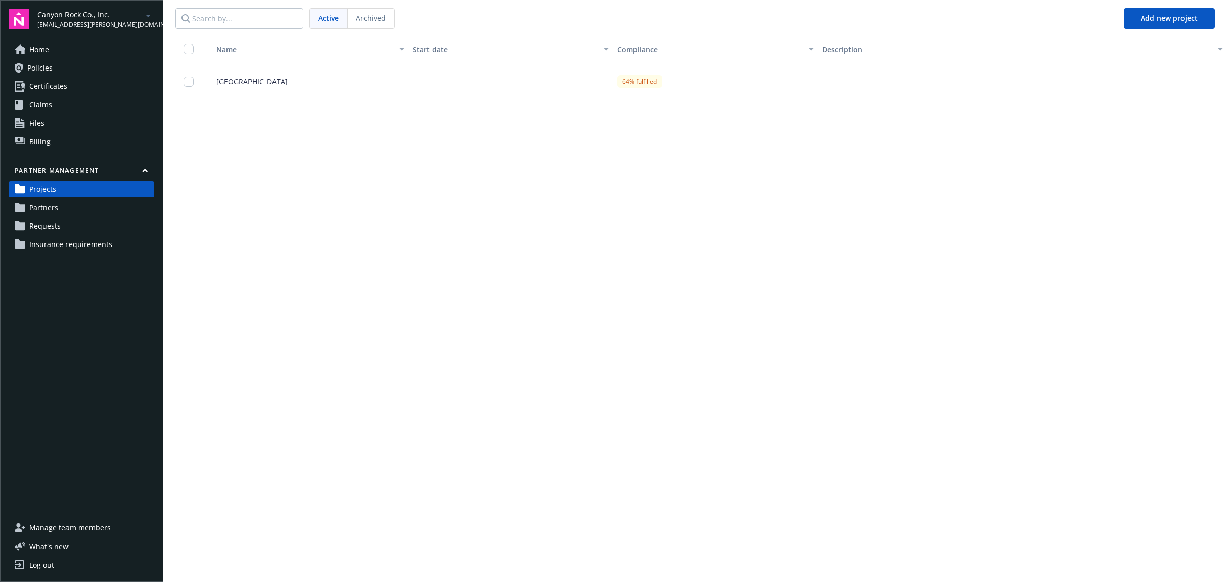
click at [242, 78] on span "[GEOGRAPHIC_DATA]" at bounding box center [248, 81] width 80 height 11
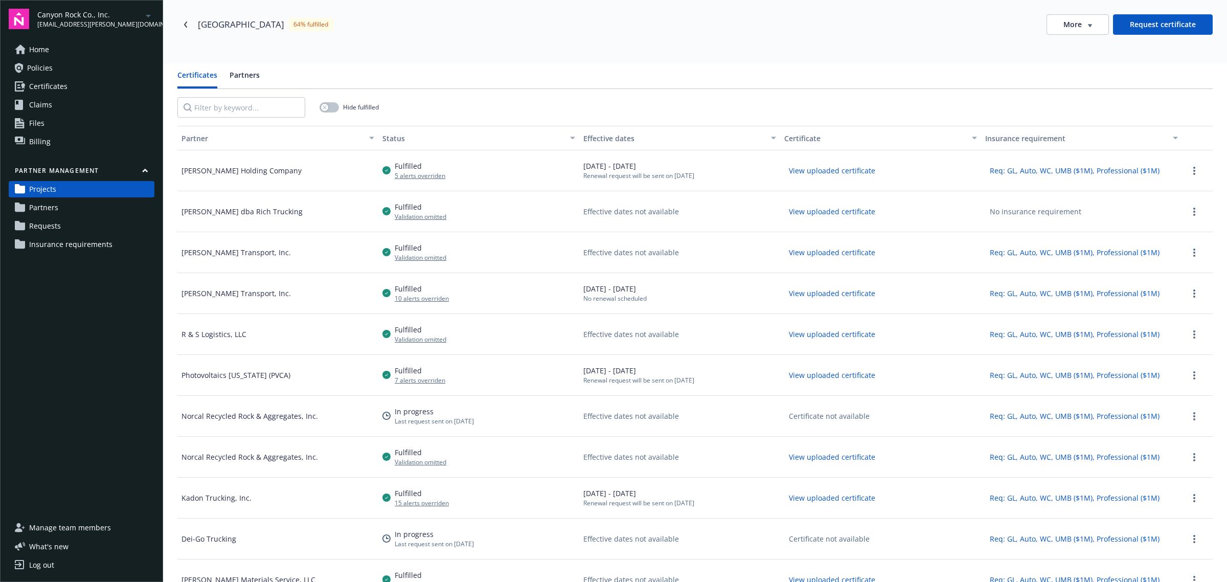
click at [102, 243] on span "Insurance requirements" at bounding box center [70, 244] width 83 height 16
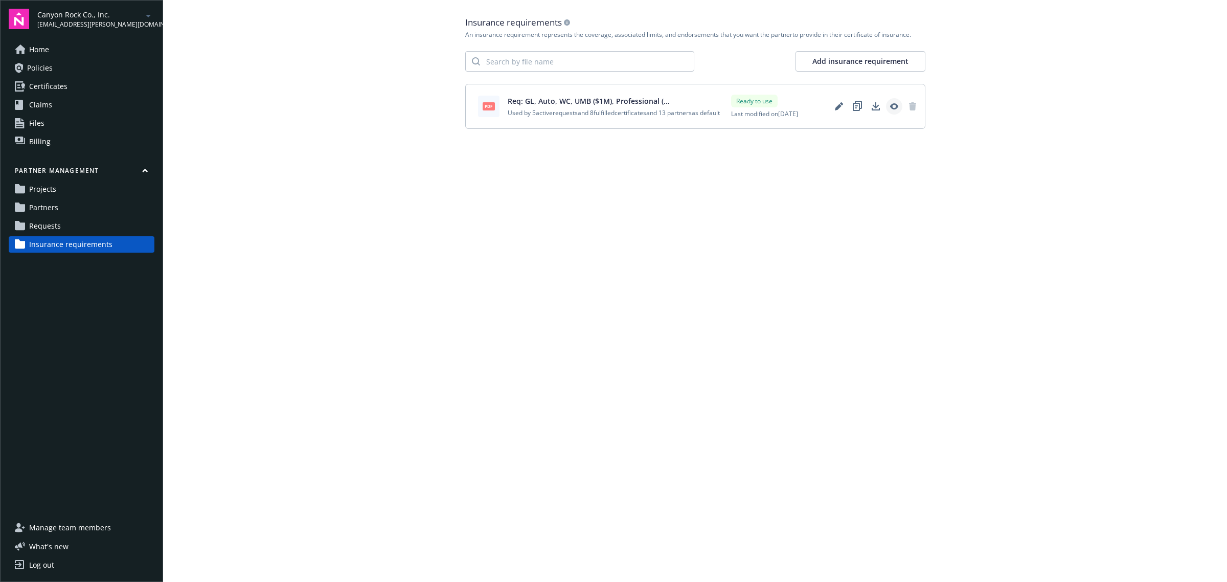
click at [891, 109] on icon "View" at bounding box center [894, 106] width 8 height 6
